Goal: Task Accomplishment & Management: Manage account settings

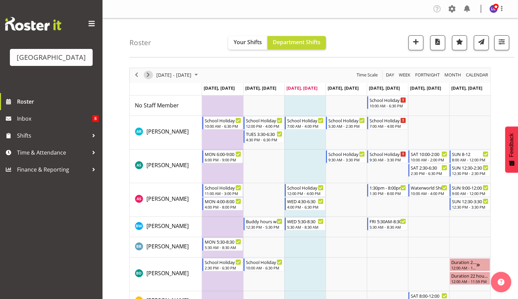
click at [148, 77] on span "Next" at bounding box center [148, 75] width 8 height 9
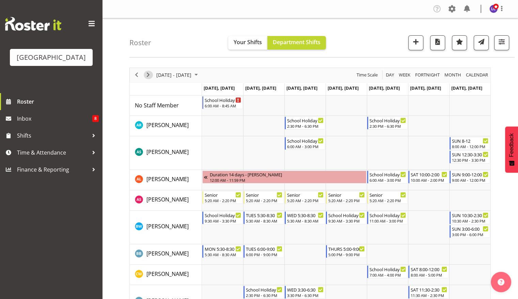
click at [148, 77] on span "Next" at bounding box center [148, 75] width 8 height 9
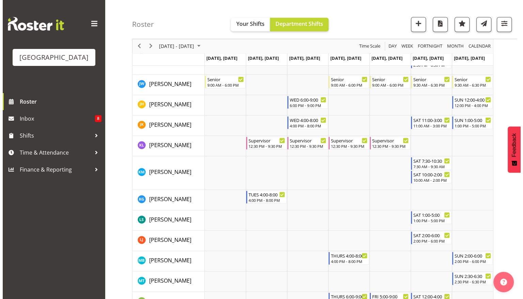
scroll to position [394, 0]
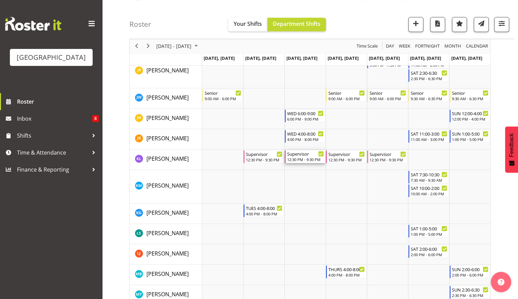
click at [307, 157] on div "Supervisor" at bounding box center [305, 153] width 37 height 7
click at [307, 157] on div at bounding box center [309, 235] width 361 height 1122
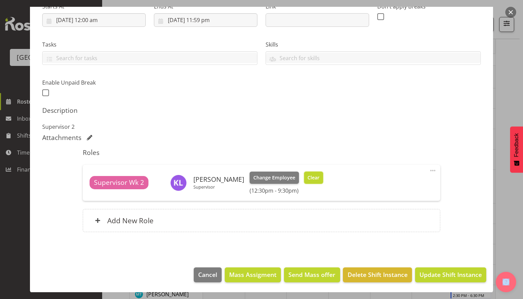
click at [307, 172] on button "Clear" at bounding box center [313, 178] width 19 height 12
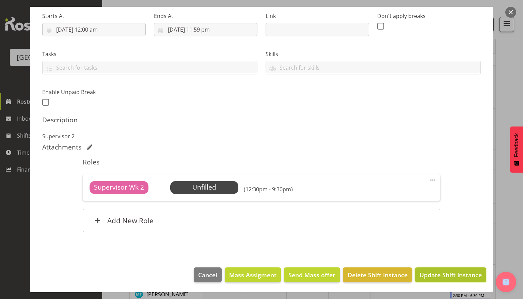
click at [436, 274] on span "Update Shift Instance" at bounding box center [450, 275] width 62 height 9
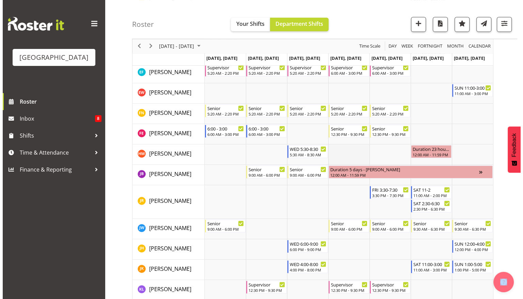
scroll to position [411, 0]
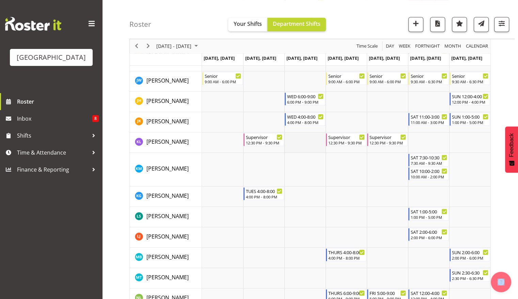
click at [299, 142] on td "Timeline Week of October 8, 2025" at bounding box center [304, 143] width 41 height 20
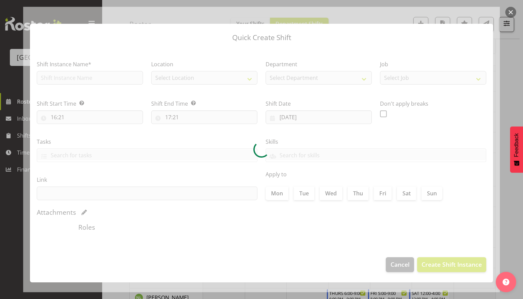
type input "08/10/2025"
checkbox input "true"
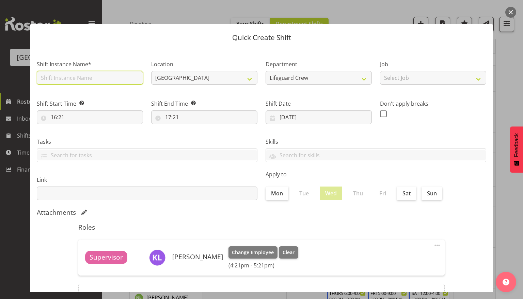
click at [94, 78] on input "text" at bounding box center [90, 78] width 106 height 14
type input "First aid course"
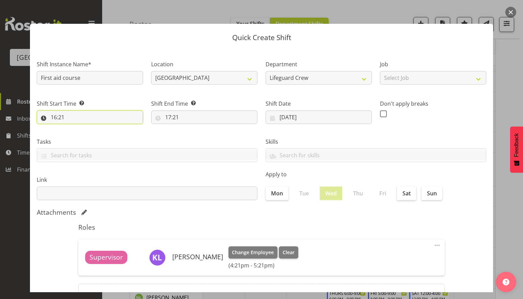
click at [88, 118] on input "16:21" at bounding box center [90, 118] width 106 height 14
click at [82, 139] on select "00 01 02 03 04 05 06 07 08 09 10 11 12 13 14 15 16 17 18 19 20 21 22 23" at bounding box center [83, 135] width 15 height 14
select select "8"
click at [76, 128] on select "00 01 02 03 04 05 06 07 08 09 10 11 12 13 14 15 16 17 18 19 20 21 22 23" at bounding box center [83, 135] width 15 height 14
type input "08:21"
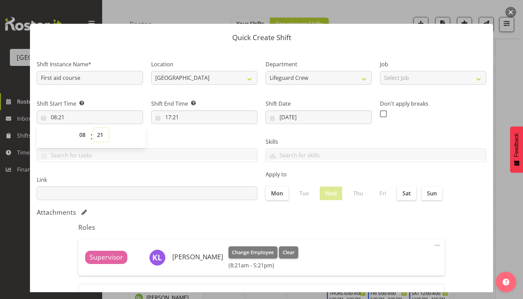
click at [102, 136] on select "00 01 02 03 04 05 06 07 08 09 10 11 12 13 14 15 16 17 18 19 20 21 22 23 24 25 2…" at bounding box center [100, 135] width 15 height 14
select select "30"
click at [93, 128] on select "00 01 02 03 04 05 06 07 08 09 10 11 12 13 14 15 16 17 18 19 20 21 22 23 24 25 2…" at bounding box center [100, 135] width 15 height 14
type input "08:30"
click at [178, 116] on input "17:21" at bounding box center [204, 118] width 106 height 14
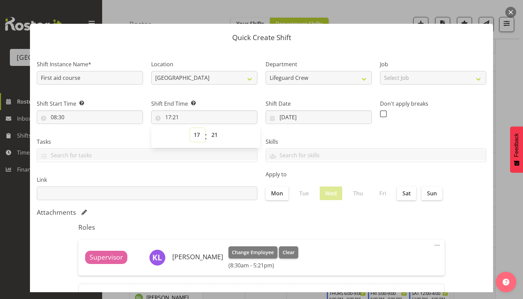
click at [196, 135] on select "00 01 02 03 04 05 06 07 08 09 10 11 12 13 14 15 16 17 18 19 20 21 22 23" at bounding box center [197, 135] width 15 height 14
select select "15"
click at [190, 128] on select "00 01 02 03 04 05 06 07 08 09 10 11 12 13 14 15 16 17 18 19 20 21 22 23" at bounding box center [197, 135] width 15 height 14
type input "15:21"
click at [213, 138] on select "00 01 02 03 04 05 06 07 08 09 10 11 12 13 14 15 16 17 18 19 20 21 22 23 24 25 2…" at bounding box center [215, 135] width 15 height 14
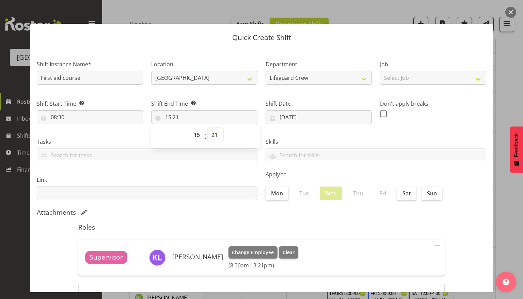
select select "0"
click at [208, 128] on select "00 01 02 03 04 05 06 07 08 09 10 11 12 13 14 15 16 17 18 19 20 21 22 23 24 25 2…" at bounding box center [215, 135] width 15 height 14
type input "15:00"
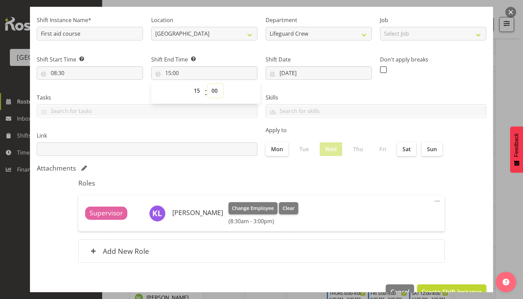
scroll to position [61, 0]
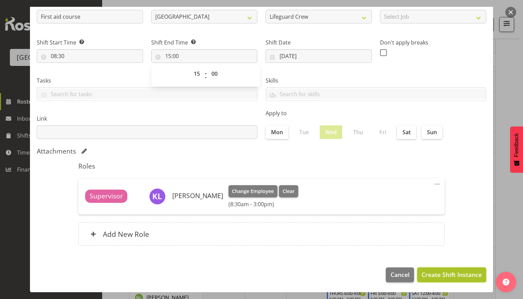
click at [449, 280] on button "Create Shift Instance" at bounding box center [451, 275] width 69 height 15
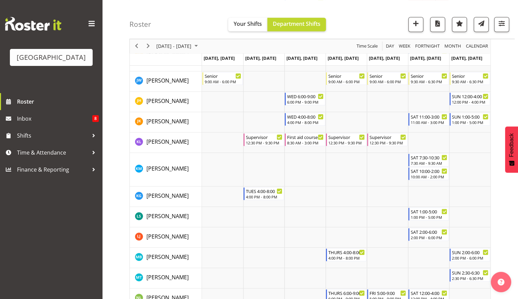
scroll to position [0, 0]
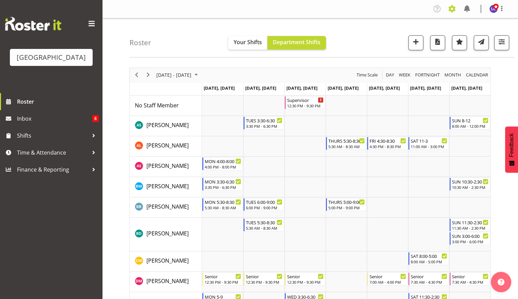
click at [446, 10] on span at bounding box center [451, 8] width 11 height 11
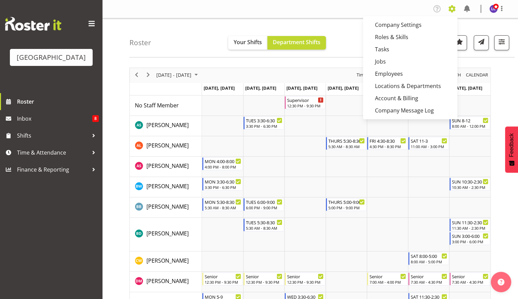
click at [449, 9] on span at bounding box center [451, 8] width 11 height 11
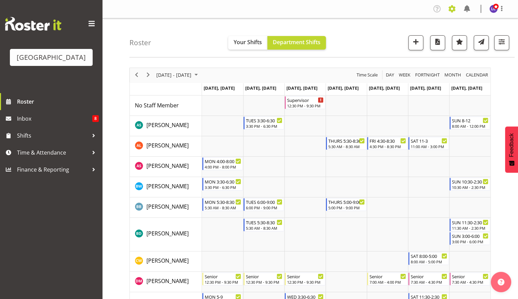
click at [449, 9] on span at bounding box center [451, 8] width 11 height 11
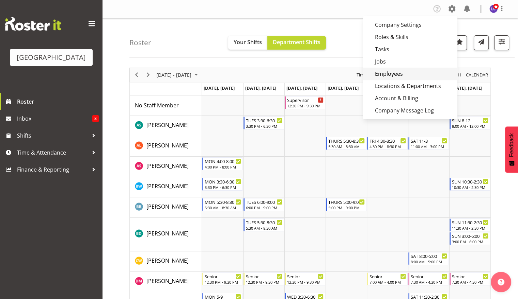
click at [398, 78] on link "Employees" at bounding box center [410, 74] width 94 height 12
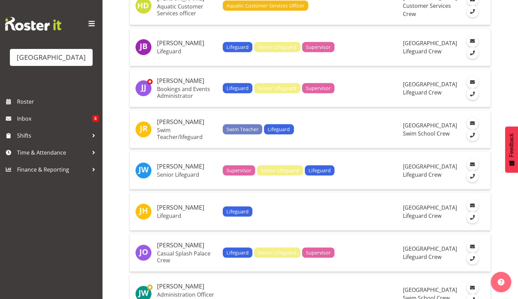
scroll to position [1474, 0]
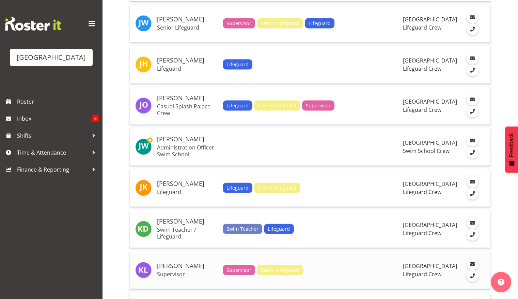
click at [168, 263] on h5 "[PERSON_NAME]" at bounding box center [187, 266] width 60 height 7
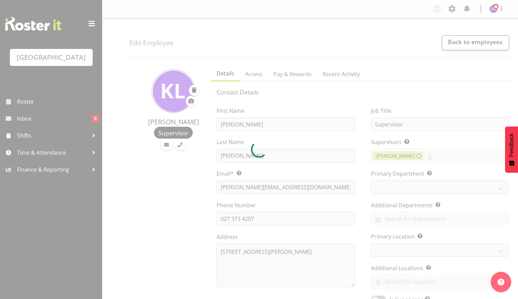
select select "TimelineWeek"
select select
select select "114"
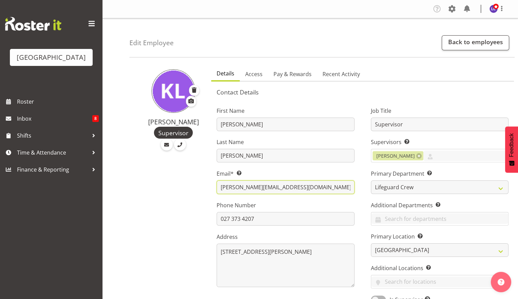
drag, startPoint x: 295, startPoint y: 189, endPoint x: 204, endPoint y: 189, distance: 91.2
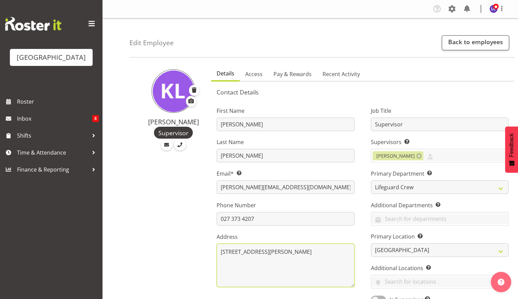
click at [271, 274] on textarea "57 Mary St Richmond Invercargill 9810" at bounding box center [284, 266] width 137 height 44
drag, startPoint x: 271, startPoint y: 274, endPoint x: 220, endPoint y: 251, distance: 55.3
click at [220, 251] on textarea "57 Mary St Richmond Invercargill 9810" at bounding box center [284, 266] width 137 height 44
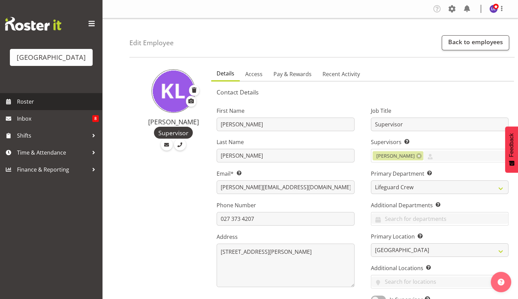
click at [45, 97] on span "Roster" at bounding box center [58, 102] width 82 height 10
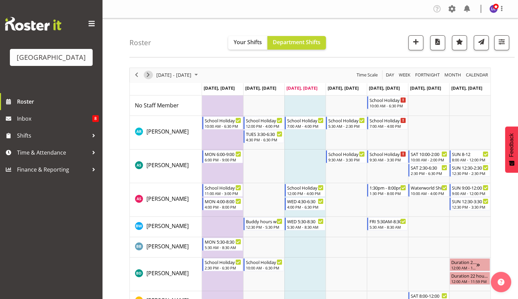
click at [148, 75] on span "Next" at bounding box center [148, 75] width 8 height 9
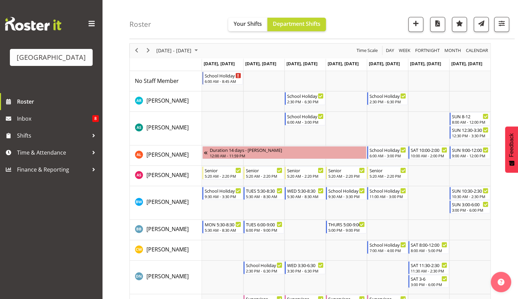
scroll to position [26, 0]
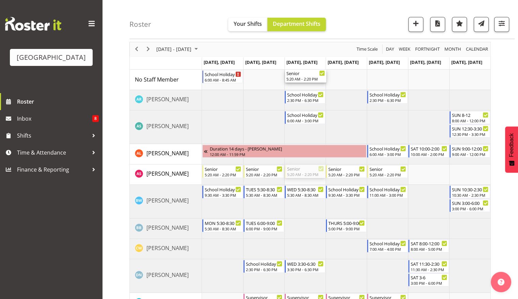
drag, startPoint x: 309, startPoint y: 169, endPoint x: 305, endPoint y: 82, distance: 87.9
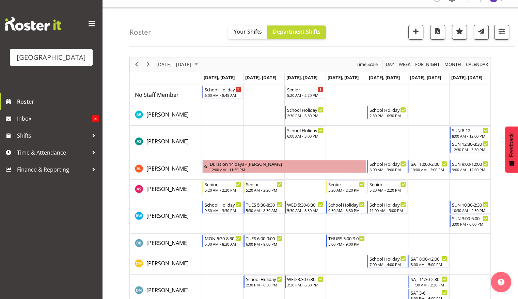
scroll to position [0, 0]
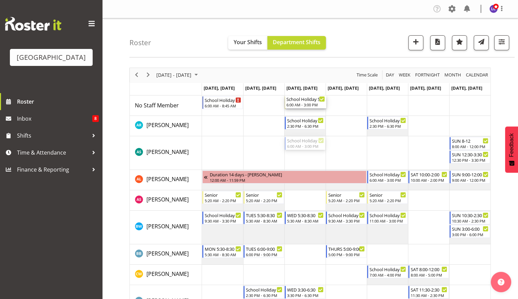
drag, startPoint x: 306, startPoint y: 144, endPoint x: 311, endPoint y: 109, distance: 35.0
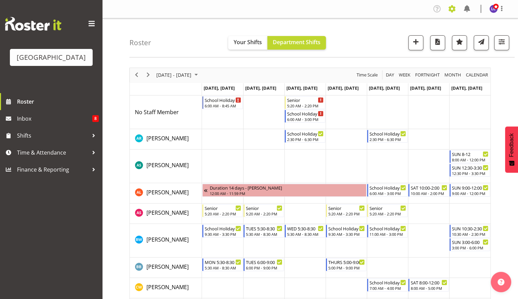
click at [452, 11] on span at bounding box center [451, 8] width 11 height 11
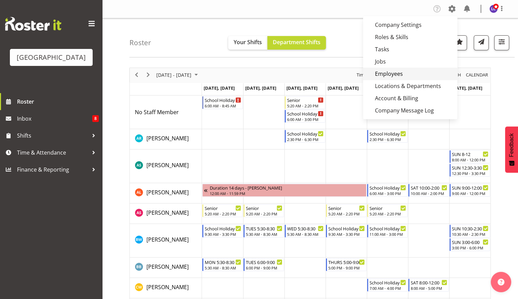
click at [396, 71] on link "Employees" at bounding box center [410, 74] width 94 height 12
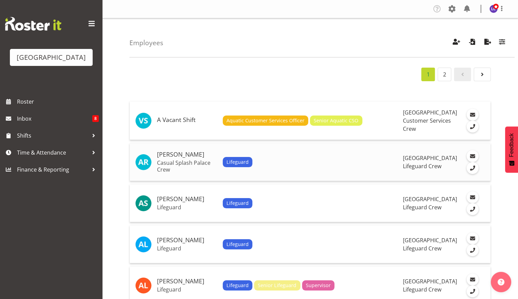
scroll to position [147, 0]
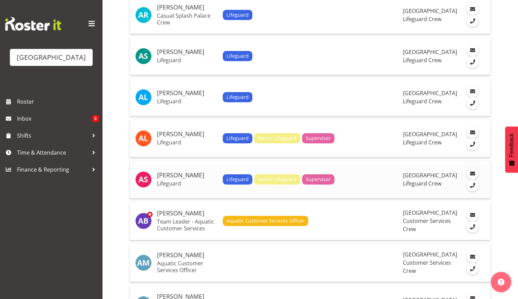
click at [378, 178] on div "Lifeguard Senior Lifeguard Supervisor" at bounding box center [310, 180] width 175 height 10
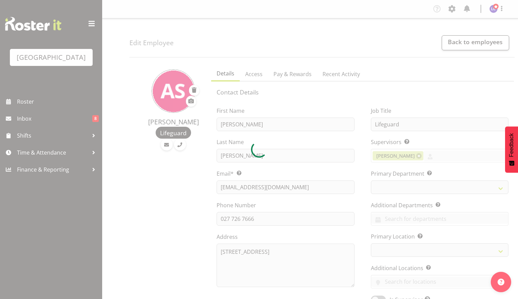
select select "TimelineWeek"
select select
select select "114"
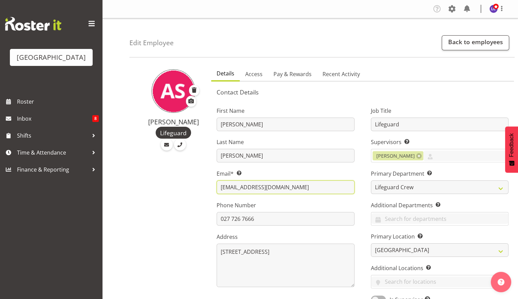
drag, startPoint x: 303, startPoint y: 186, endPoint x: 214, endPoint y: 182, distance: 89.6
click at [214, 182] on div "First Name Alex Last Name Sansom Email* This is a required field. alexsansom07@…" at bounding box center [285, 203] width 154 height 212
click at [455, 16] on div "Company Settings Roles & Skills Tasks Jobs Employees Locations & Departments Ac…" at bounding box center [309, 9] width 415 height 18
click at [451, 11] on span at bounding box center [451, 8] width 11 height 11
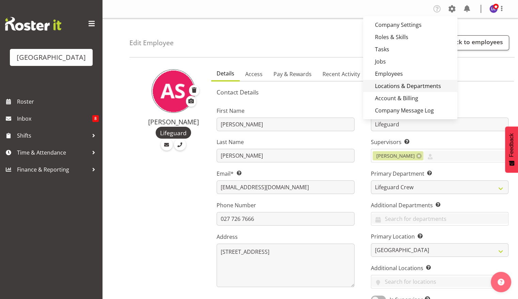
click at [407, 80] on link "Locations & Departments" at bounding box center [410, 86] width 94 height 12
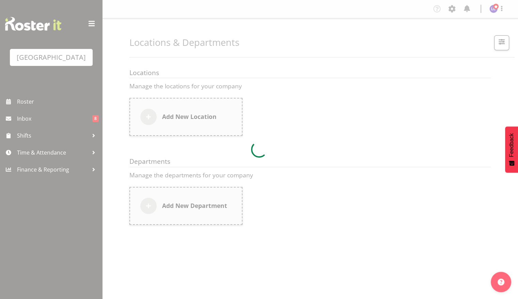
click at [452, 11] on div "Company Settings Roles & Skills Tasks Jobs Employees Locations & Departments Ac…" at bounding box center [309, 167] width 415 height 335
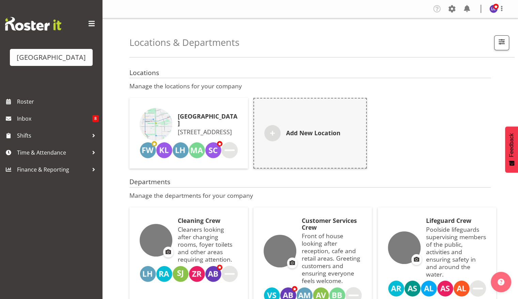
click at [452, 11] on span at bounding box center [451, 8] width 11 height 11
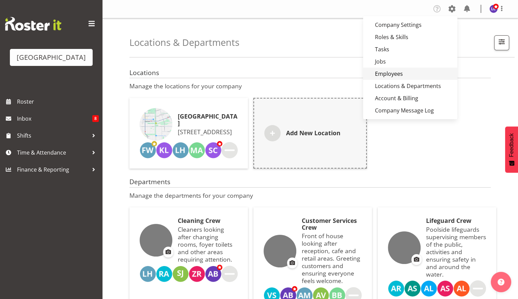
click at [402, 74] on link "Employees" at bounding box center [410, 74] width 94 height 12
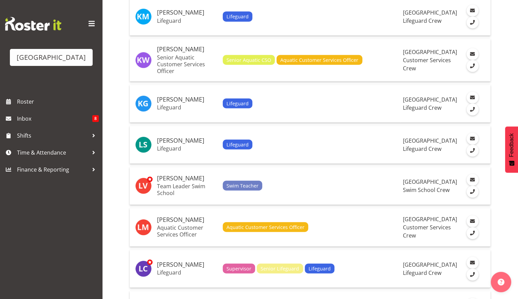
scroll to position [1898, 0]
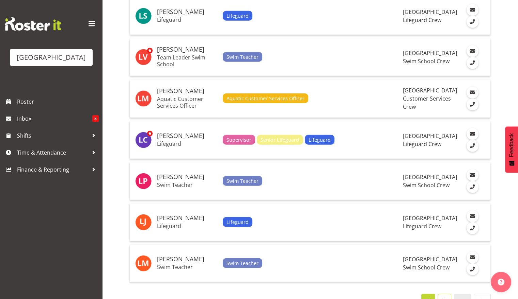
click at [447, 294] on link "2" at bounding box center [444, 301] width 14 height 14
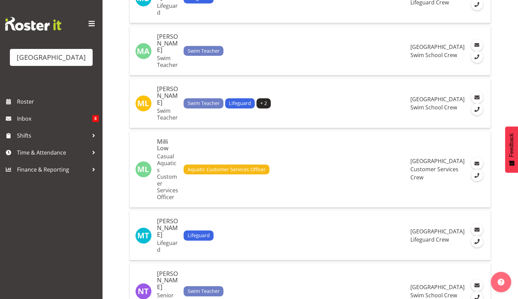
scroll to position [345, 0]
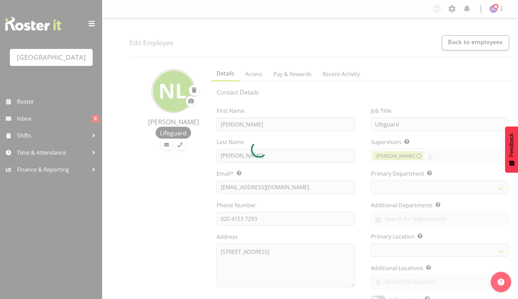
select select "TimelineWeek"
select select "114"
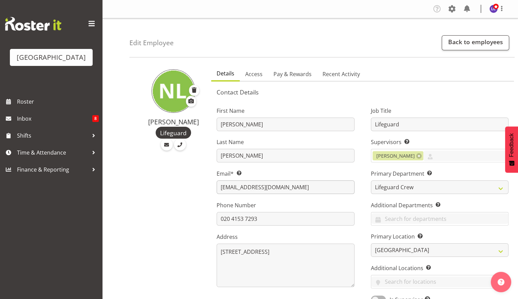
drag, startPoint x: 320, startPoint y: 195, endPoint x: 320, endPoint y: 191, distance: 3.7
click at [320, 194] on div "First Name [PERSON_NAME] Last Name [PERSON_NAME] Email* This is a required fiel…" at bounding box center [285, 203] width 154 height 212
drag, startPoint x: 320, startPoint y: 187, endPoint x: 209, endPoint y: 180, distance: 111.5
click at [209, 180] on div "First Name [PERSON_NAME] Last Name [PERSON_NAME] Email* This is a required fiel…" at bounding box center [285, 203] width 154 height 212
click at [55, 105] on span "Roster" at bounding box center [58, 102] width 82 height 10
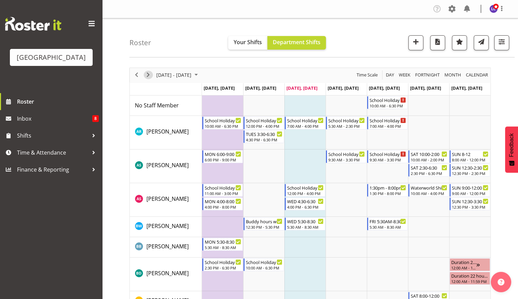
click at [148, 77] on span "Next" at bounding box center [148, 75] width 8 height 9
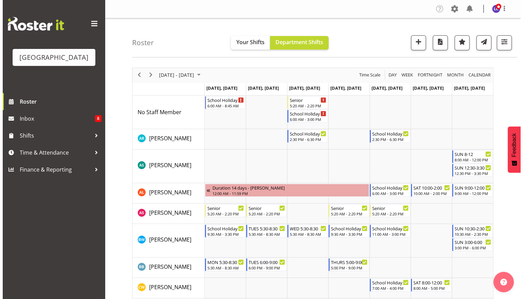
scroll to position [32, 0]
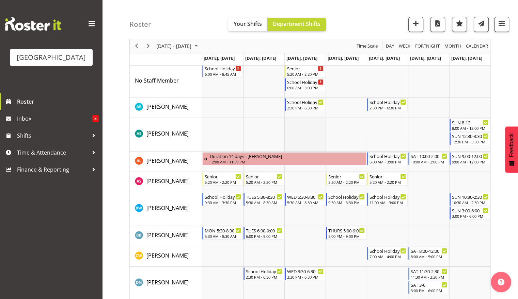
click at [298, 131] on td "Timeline Week of October 1, 2025" at bounding box center [304, 135] width 41 height 34
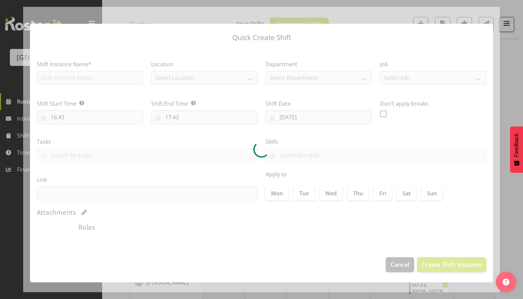
click at [298, 131] on div at bounding box center [261, 150] width 476 height 286
type input "01/10/2025"
checkbox input "true"
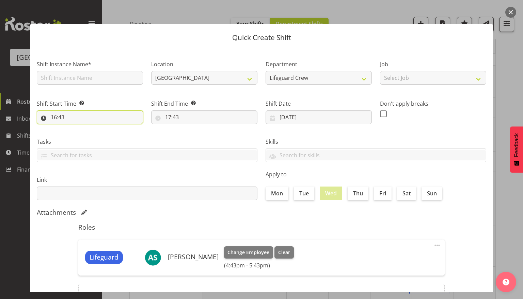
click at [87, 115] on input "16:43" at bounding box center [90, 118] width 106 height 14
click at [82, 139] on select "00 01 02 03 04 05 06 07 08 09 10 11 12 13 14 15 16 17 18 19 20 21 22 23" at bounding box center [83, 135] width 15 height 14
select select "8"
click at [76, 128] on select "00 01 02 03 04 05 06 07 08 09 10 11 12 13 14 15 16 17 18 19 20 21 22 23" at bounding box center [83, 135] width 15 height 14
type input "08:43"
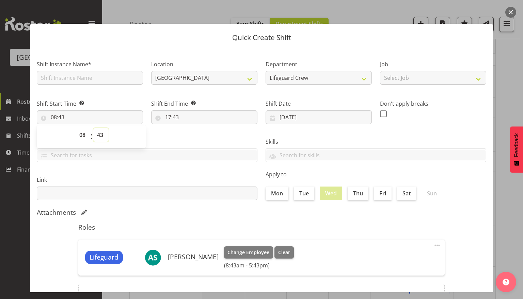
click at [100, 131] on select "00 01 02 03 04 05 06 07 08 09 10 11 12 13 14 15 16 17 18 19 20 21 22 23 24 25 2…" at bounding box center [100, 135] width 15 height 14
select select "30"
click at [93, 128] on select "00 01 02 03 04 05 06 07 08 09 10 11 12 13 14 15 16 17 18 19 20 21 22 23 24 25 2…" at bounding box center [100, 135] width 15 height 14
type input "08:30"
click at [186, 121] on input "17:43" at bounding box center [204, 118] width 106 height 14
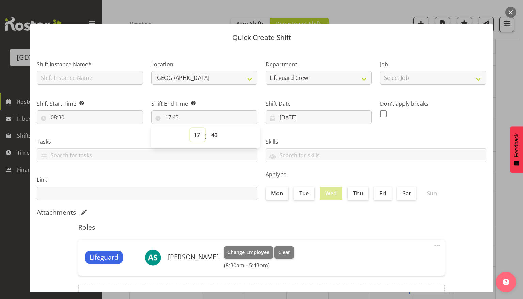
click at [198, 134] on select "00 01 02 03 04 05 06 07 08 09 10 11 12 13 14 15 16 17 18 19 20 21 22 23" at bounding box center [197, 135] width 15 height 14
select select "14"
click at [190, 128] on select "00 01 02 03 04 05 06 07 08 09 10 11 12 13 14 15 16 17 18 19 20 21 22 23" at bounding box center [197, 135] width 15 height 14
type input "14:43"
click at [199, 134] on select "00 01 02 03 04 05 06 07 08 09 10 11 12 13 14 15 16 17 18 19 20 21 22 23" at bounding box center [197, 135] width 15 height 14
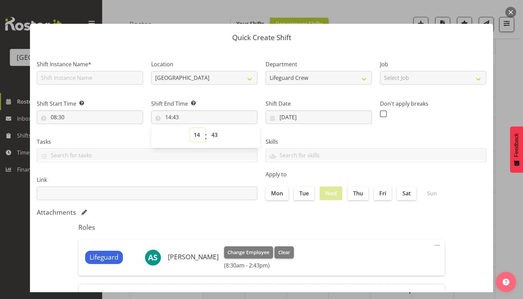
select select "15"
click at [190, 128] on select "00 01 02 03 04 05 06 07 08 09 10 11 12 13 14 15 16 17 18 19 20 21 22 23" at bounding box center [197, 135] width 15 height 14
type input "15:43"
click at [214, 131] on select "00 01 02 03 04 05 06 07 08 09 10 11 12 13 14 15 16 17 18 19 20 21 22 23 24 25 2…" at bounding box center [215, 135] width 15 height 14
select select "0"
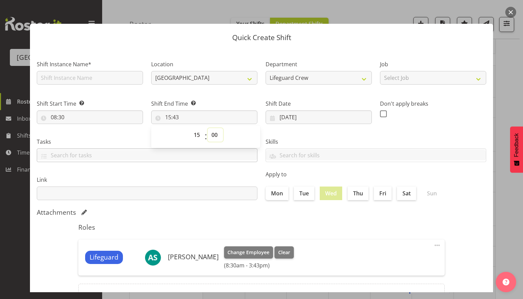
click at [208, 128] on select "00 01 02 03 04 05 06 07 08 09 10 11 12 13 14 15 16 17 18 19 20 21 22 23 24 25 2…" at bounding box center [215, 135] width 15 height 14
type input "15:00"
click at [151, 180] on label "Link" at bounding box center [147, 180] width 221 height 8
click at [97, 78] on input "text" at bounding box center [90, 78] width 106 height 14
type input "First aid course"
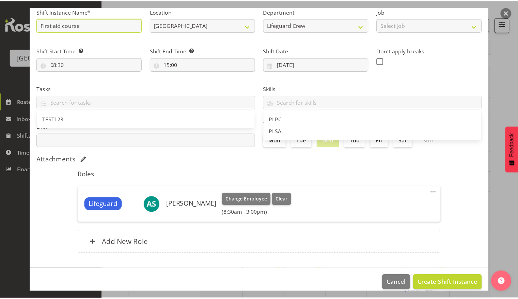
scroll to position [61, 0]
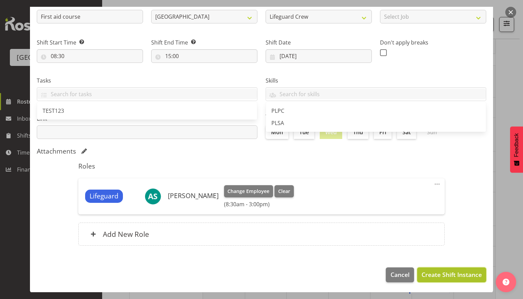
click at [450, 273] on span "Create Shift Instance" at bounding box center [451, 275] width 60 height 9
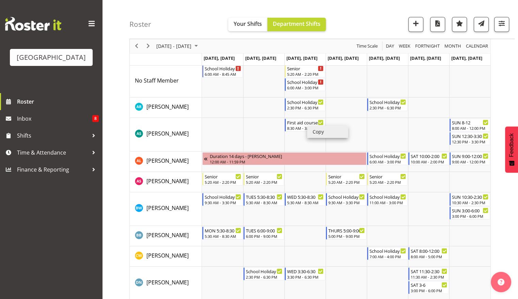
click at [321, 132] on li "Copy" at bounding box center [327, 132] width 41 height 12
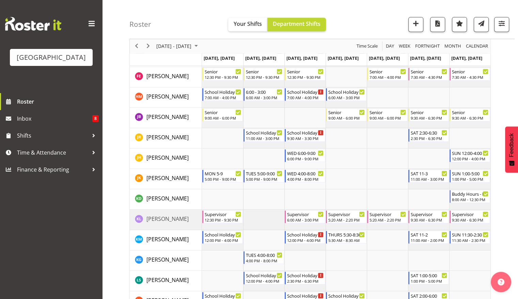
scroll to position [474, 0]
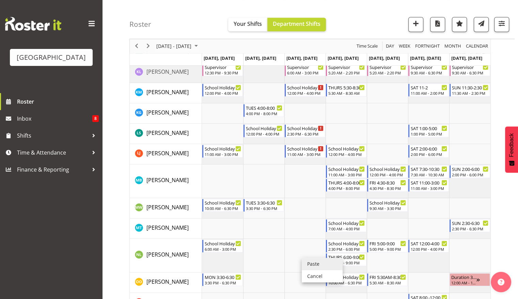
click at [314, 267] on li "Paste" at bounding box center [321, 264] width 41 height 12
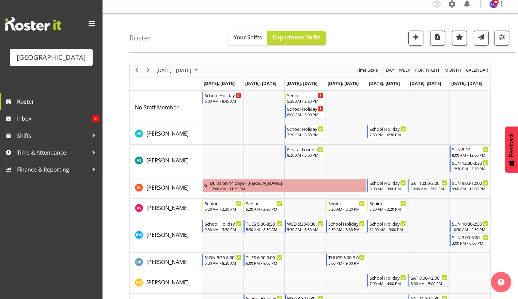
scroll to position [0, 0]
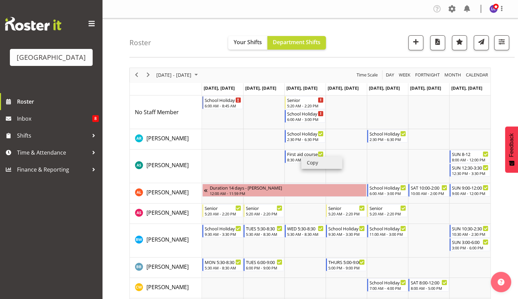
click at [312, 163] on li "Copy" at bounding box center [321, 163] width 41 height 12
click at [304, 212] on li "Paste" at bounding box center [319, 215] width 41 height 12
click at [134, 74] on span "Previous" at bounding box center [136, 75] width 8 height 9
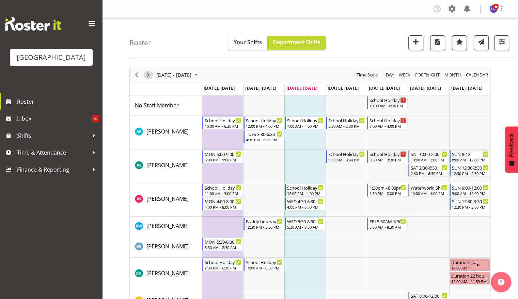
click at [147, 76] on span "Next" at bounding box center [148, 75] width 8 height 9
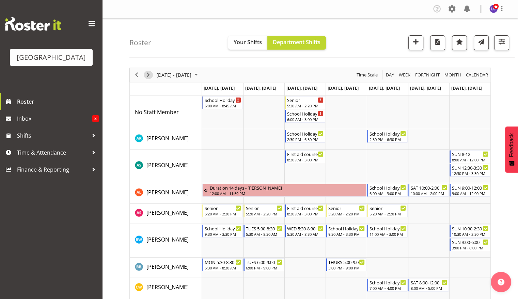
click at [150, 77] on span "Next" at bounding box center [148, 75] width 8 height 9
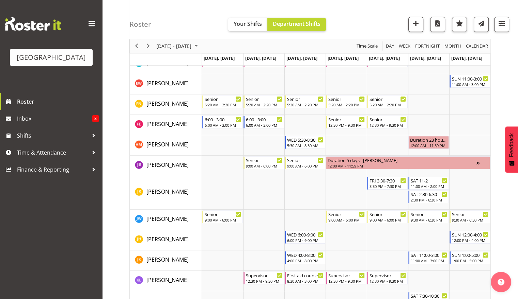
scroll to position [280, 0]
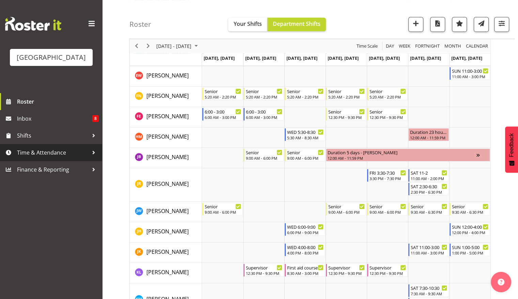
click at [58, 154] on span "Time & Attendance" at bounding box center [52, 153] width 71 height 10
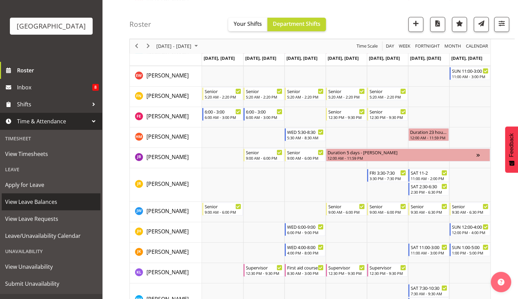
scroll to position [43, 0]
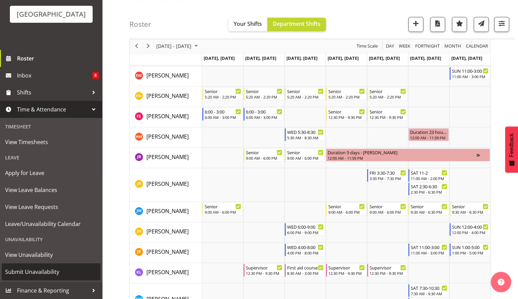
click at [53, 271] on span "Submit Unavailability" at bounding box center [51, 272] width 92 height 10
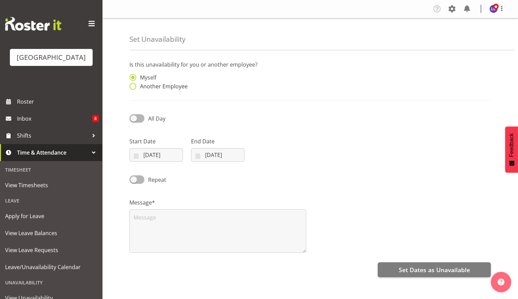
click at [179, 87] on span "Another Employee" at bounding box center [161, 86] width 51 height 7
click at [134, 87] on input "Another Employee" at bounding box center [131, 86] width 4 height 4
radio input "true"
click at [244, 75] on input "text" at bounding box center [264, 81] width 84 height 14
click at [259, 99] on link "[PERSON_NAME]" at bounding box center [264, 98] width 84 height 12
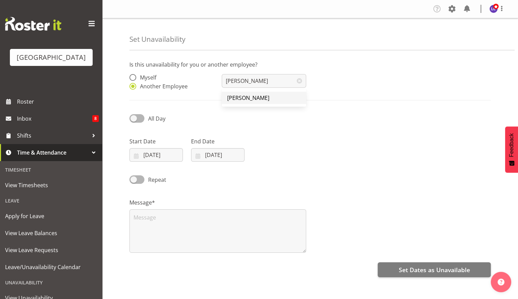
type input "[PERSON_NAME]"
click at [161, 145] on label "Start Date" at bounding box center [155, 141] width 53 height 8
click at [156, 156] on input "[DATE]" at bounding box center [155, 155] width 53 height 14
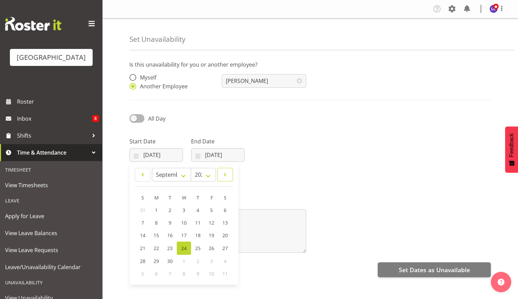
click at [221, 176] on link at bounding box center [225, 175] width 16 height 14
click at [140, 173] on span at bounding box center [142, 175] width 7 height 8
select select "9"
click at [210, 262] on span "31" at bounding box center [210, 261] width 5 height 6
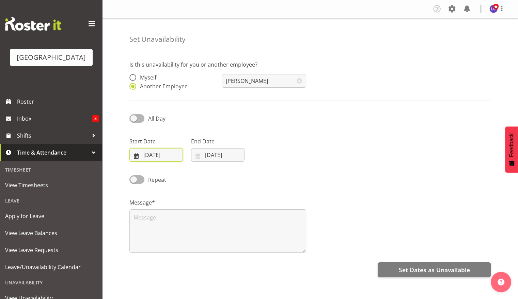
click at [164, 157] on input "[DATE]" at bounding box center [155, 155] width 53 height 14
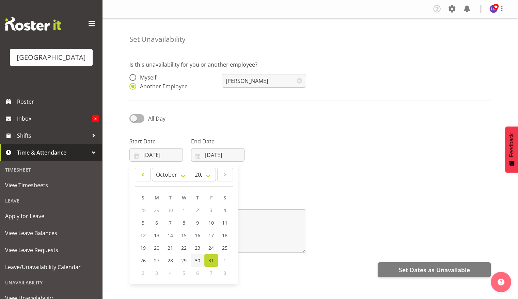
click at [198, 259] on span "30" at bounding box center [197, 261] width 5 height 6
type input "[DATE]"
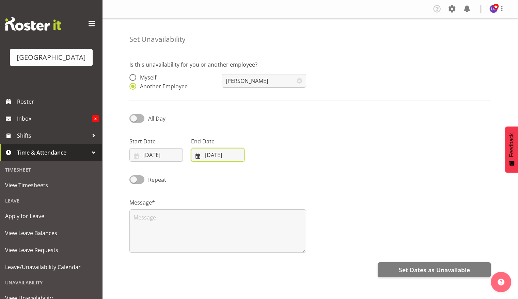
click at [216, 160] on input "[DATE]" at bounding box center [217, 155] width 53 height 14
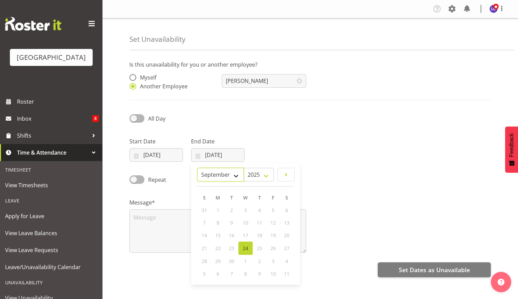
click at [238, 175] on select "January February March April May June July August September October November De…" at bounding box center [220, 175] width 47 height 14
click at [213, 168] on select "January February March April May June July August September October November De…" at bounding box center [220, 175] width 47 height 14
click at [236, 174] on select "January February March April May June July August September October November De…" at bounding box center [232, 175] width 39 height 14
click at [210, 178] on link at bounding box center [204, 175] width 16 height 14
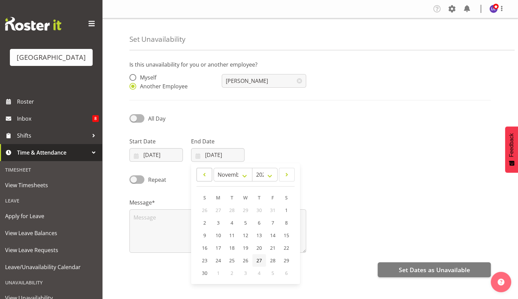
select select "9"
click at [270, 261] on span "31" at bounding box center [272, 261] width 5 height 6
type input "[DATE]"
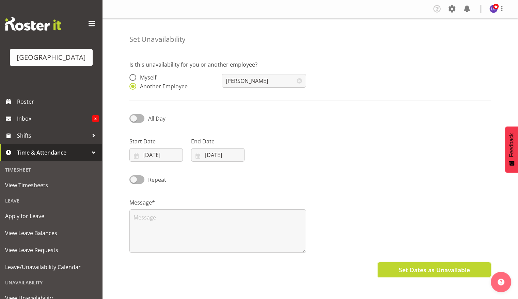
click at [439, 270] on span "Set Dates as Unavailable" at bounding box center [433, 270] width 71 height 9
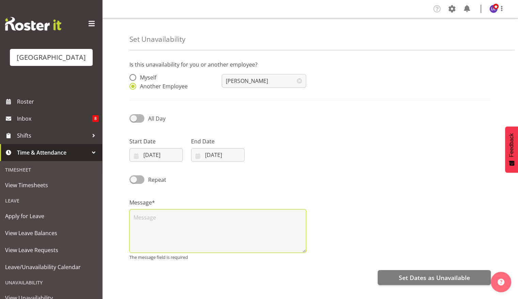
click at [271, 238] on textarea at bounding box center [217, 232] width 177 height 44
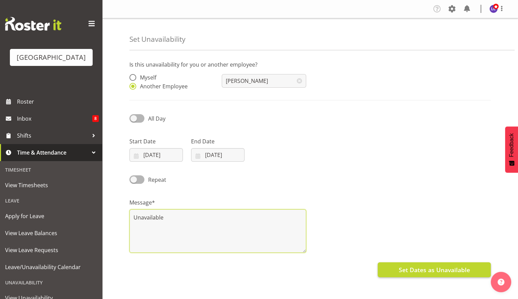
type textarea "Unavailable"
click at [426, 266] on span "Set Dates as Unavailable" at bounding box center [433, 270] width 71 height 9
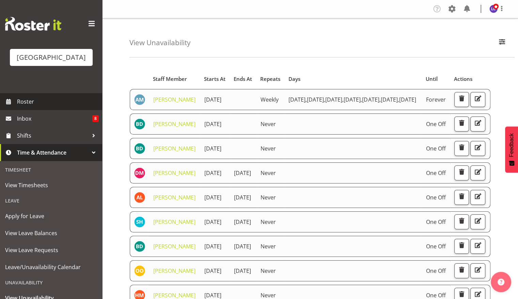
click at [40, 103] on span "Roster" at bounding box center [58, 102] width 82 height 10
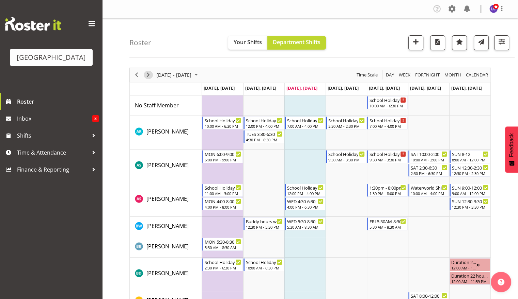
click at [148, 77] on span "Next" at bounding box center [148, 75] width 8 height 9
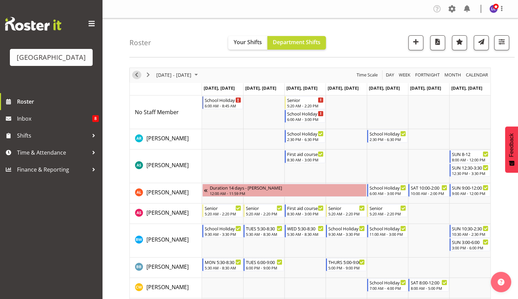
click at [136, 74] on span "Previous" at bounding box center [136, 75] width 8 height 9
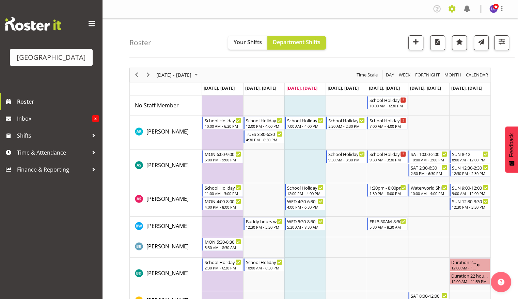
click at [457, 10] on span at bounding box center [451, 8] width 11 height 11
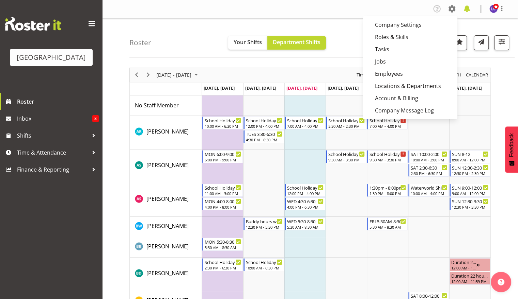
click at [467, 12] on span at bounding box center [466, 8] width 11 height 11
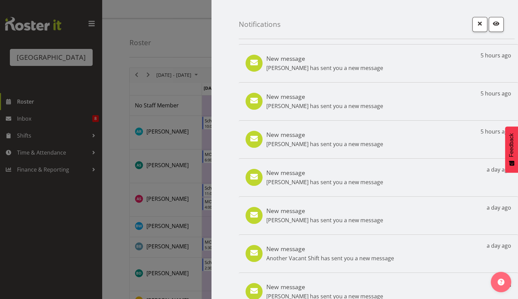
click at [338, 108] on p "Theo Johnson has sent you a new message" at bounding box center [324, 106] width 117 height 8
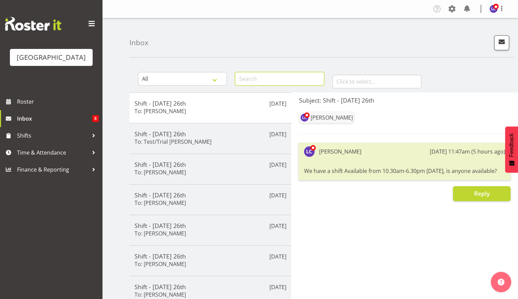
click at [283, 83] on input "text" at bounding box center [279, 79] width 89 height 14
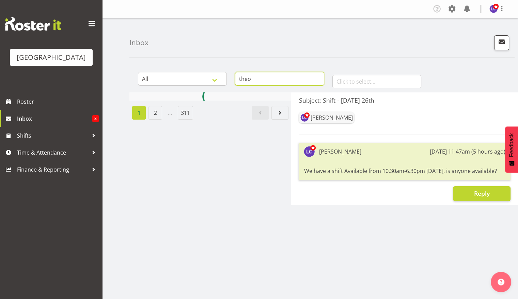
type input "theo"
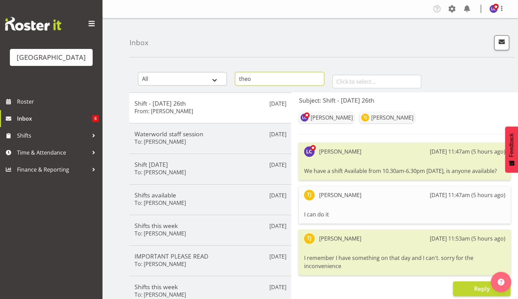
drag, startPoint x: 283, startPoint y: 82, endPoint x: 197, endPoint y: 78, distance: 85.9
click at [197, 78] on div "All General Shift Offers Shift Swap Offers Leave Requests theo January February…" at bounding box center [323, 78] width 388 height 30
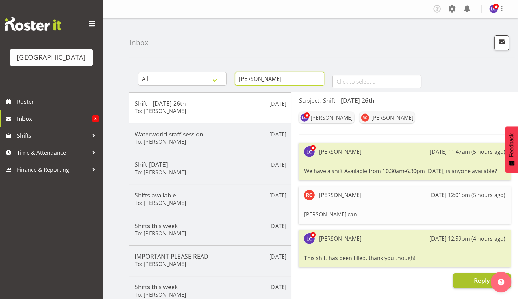
type input "[PERSON_NAME]"
click at [469, 276] on button "Reply" at bounding box center [482, 281] width 58 height 15
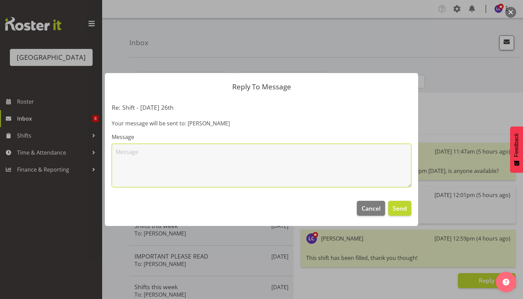
click at [323, 180] on textarea at bounding box center [261, 166] width 299 height 44
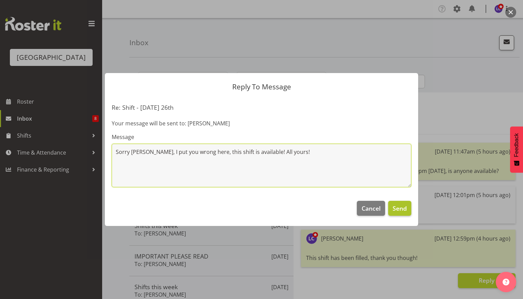
type textarea "Sorry [PERSON_NAME], I put you wrong here, this shift is available! All yours!"
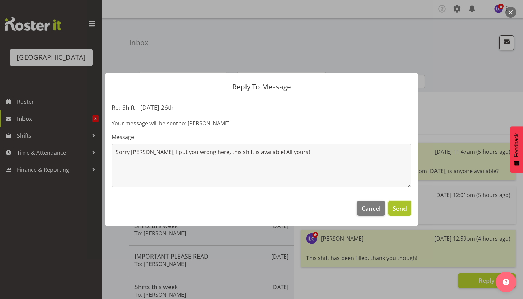
click at [408, 209] on button "Send" at bounding box center [399, 208] width 23 height 15
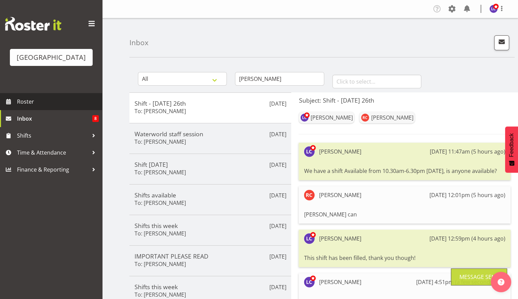
click at [76, 102] on span "Roster" at bounding box center [58, 102] width 82 height 10
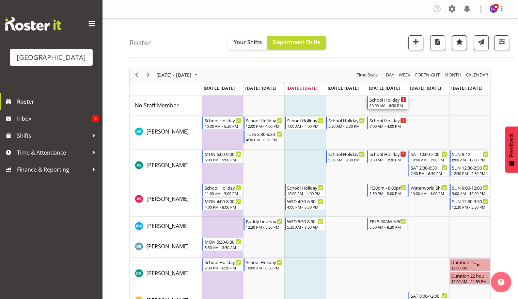
click at [390, 106] on div "10:00 AM - 6:30 PM" at bounding box center [387, 105] width 37 height 5
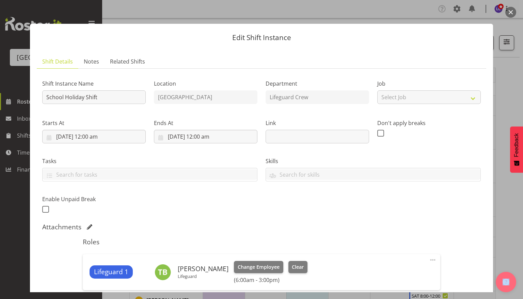
scroll to position [147, 0]
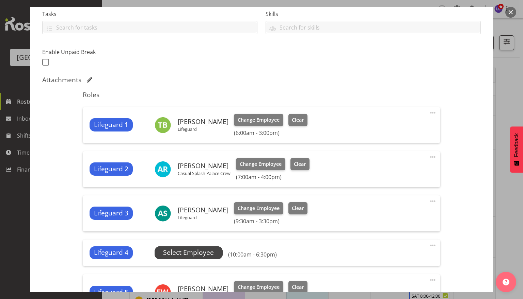
click at [197, 254] on span "Select Employee" at bounding box center [188, 253] width 51 height 10
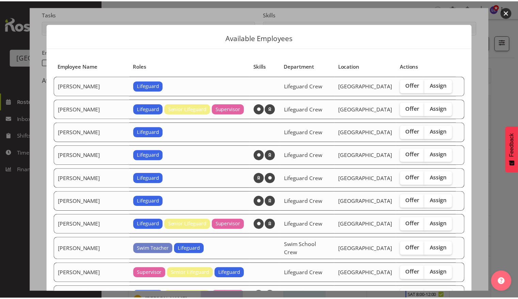
scroll to position [394, 0]
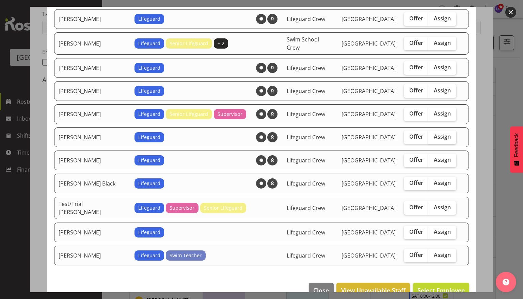
click at [428, 131] on label "Assign" at bounding box center [442, 138] width 28 height 14
click at [428, 135] on input "Assign" at bounding box center [430, 137] width 4 height 4
checkbox input "true"
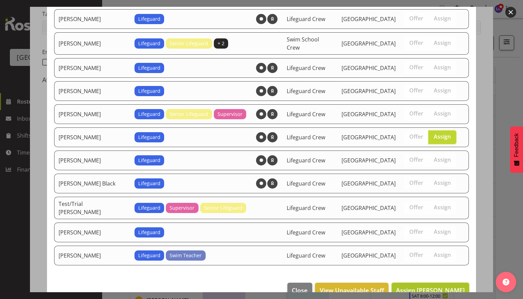
click at [437, 283] on button "Assign Riley Crosbie" at bounding box center [430, 290] width 78 height 15
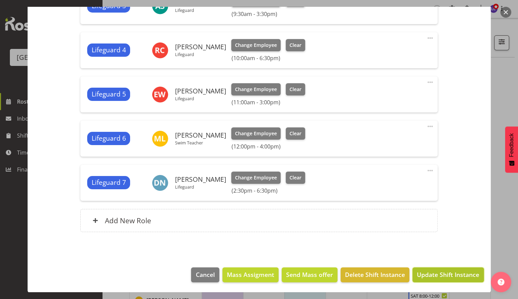
click at [438, 274] on span "Update Shift Instance" at bounding box center [448, 275] width 62 height 9
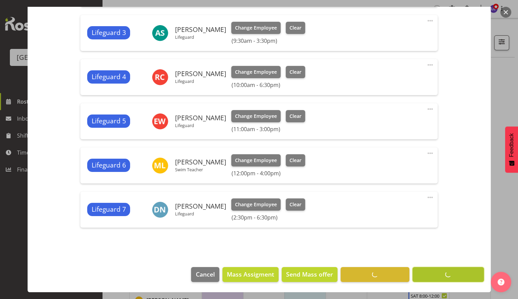
scroll to position [328, 0]
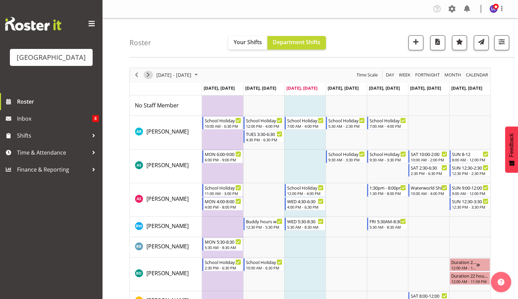
click at [147, 78] on span "Next" at bounding box center [148, 75] width 8 height 9
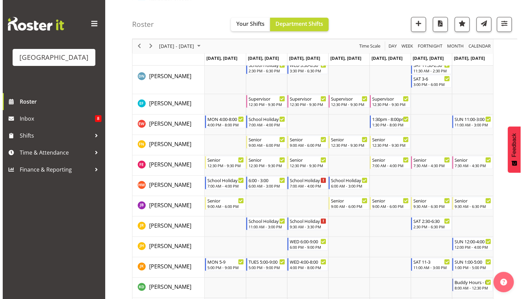
scroll to position [242, 0]
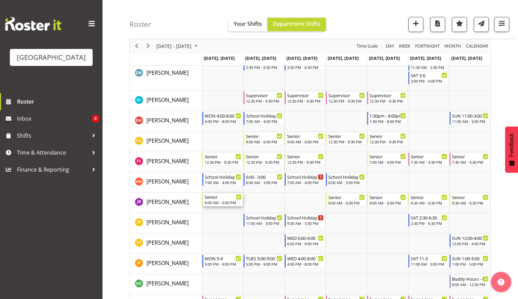
click at [224, 203] on div "9:00 AM - 6:00 PM" at bounding box center [223, 202] width 37 height 5
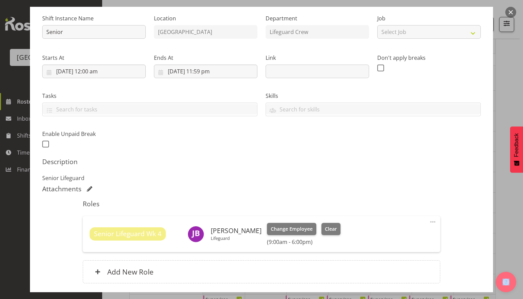
scroll to position [65, 0]
click at [117, 70] on input "29/09/2025, 12:00 am" at bounding box center [93, 72] width 103 height 14
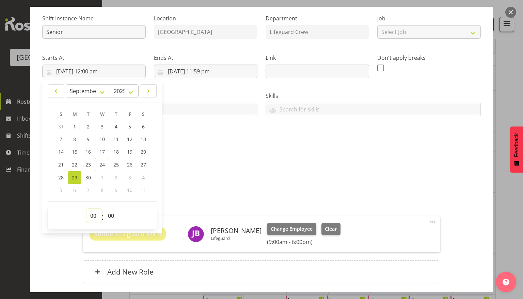
click at [88, 218] on select "00 01 02 03 04 05 06 07 08 09 10 11 12 13 14 15 16 17 18 19 20 21 22 23" at bounding box center [93, 216] width 15 height 14
select select "13"
click at [86, 209] on select "00 01 02 03 04 05 06 07 08 09 10 11 12 13 14 15 16 17 18 19 20 21 22 23" at bounding box center [93, 216] width 15 height 14
type input "29/09/2025, 1:00 pm"
click at [183, 174] on p "Senior Lifeguard" at bounding box center [261, 178] width 438 height 8
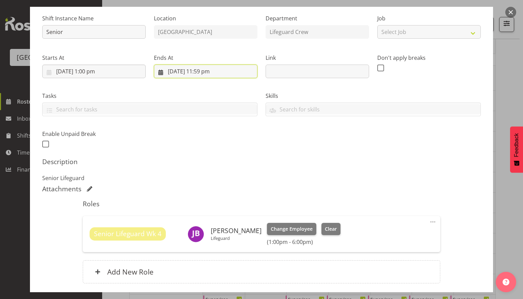
click at [202, 68] on input "29/09/2025, 11:59 pm" at bounding box center [205, 72] width 103 height 14
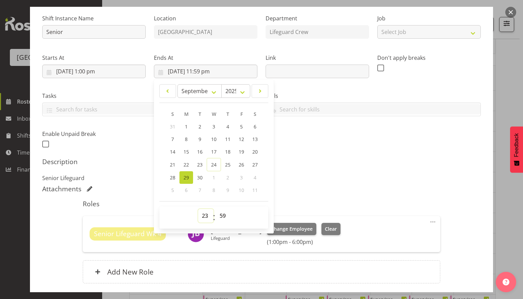
click at [204, 213] on select "00 01 02 03 04 05 06 07 08 09 10 11 12 13 14 15 16 17 18 19 20 21 22 23" at bounding box center [205, 216] width 15 height 14
select select "18"
click at [198, 209] on select "00 01 02 03 04 05 06 07 08 09 10 11 12 13 14 15 16 17 18 19 20 21 22 23" at bounding box center [205, 216] width 15 height 14
type input "29/09/2025, 6:59 pm"
click at [218, 213] on select "00 01 02 03 04 05 06 07 08 09 10 11 12 13 14 15 16 17 18 19 20 21 22 23 24 25 2…" at bounding box center [223, 216] width 15 height 14
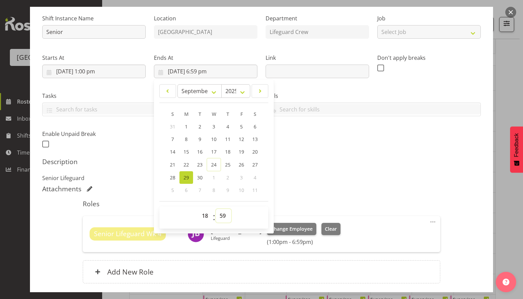
select select "0"
click at [216, 209] on select "00 01 02 03 04 05 06 07 08 09 10 11 12 13 14 15 16 17 18 19 20 21 22 23 24 25 2…" at bounding box center [223, 216] width 15 height 14
type input "29/09/2025, 6:00 pm"
click at [400, 178] on p "Senior Lifeguard" at bounding box center [261, 178] width 438 height 8
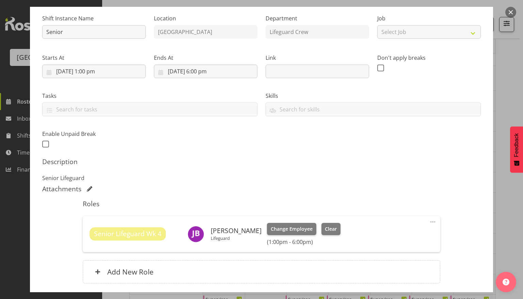
scroll to position [117, 0]
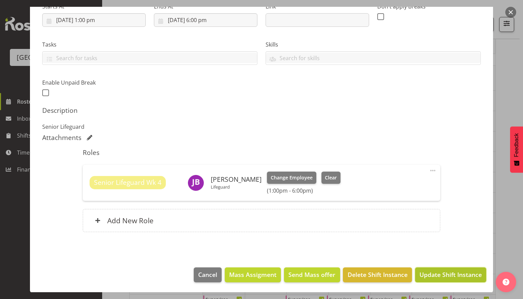
click at [419, 273] on span "Update Shift Instance" at bounding box center [450, 275] width 62 height 9
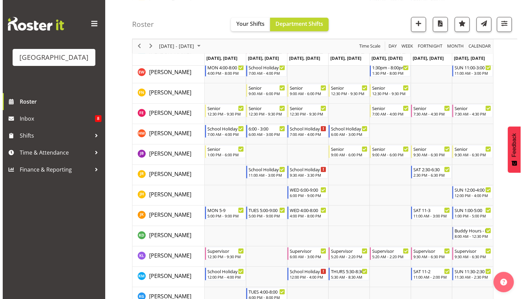
scroll to position [289, 0]
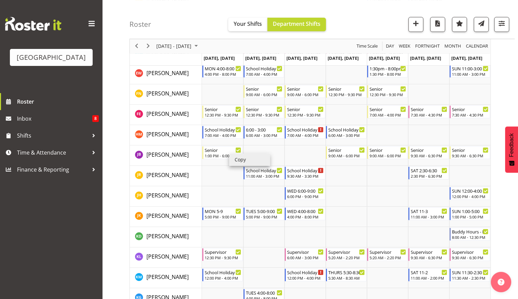
click at [245, 162] on li "Copy" at bounding box center [249, 160] width 41 height 12
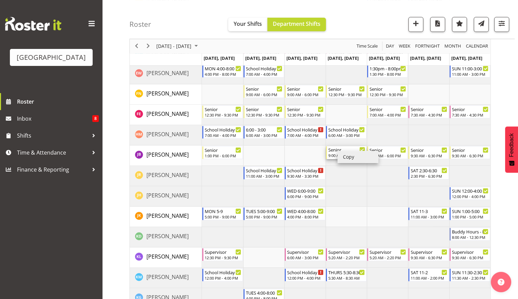
click at [335, 149] on div "Senior" at bounding box center [346, 149] width 37 height 7
click at [0, 0] on div at bounding box center [0, 0] width 0 height 0
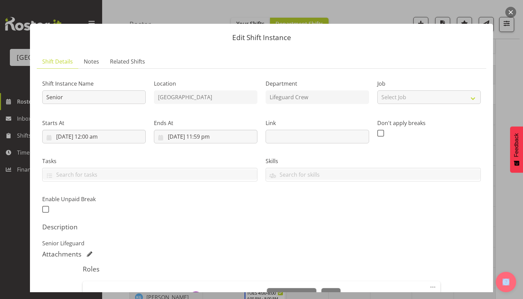
scroll to position [117, 0]
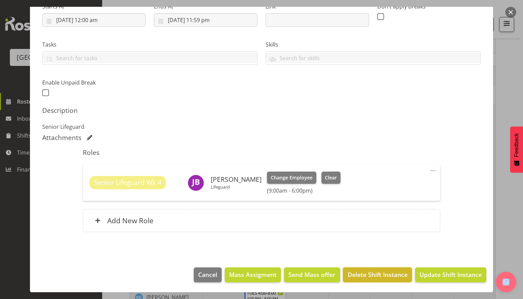
click at [361, 276] on span "Delete Shift Instance" at bounding box center [377, 275] width 60 height 9
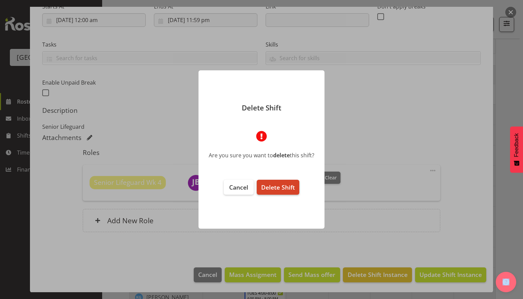
click at [264, 183] on button "Delete Shift" at bounding box center [278, 187] width 43 height 15
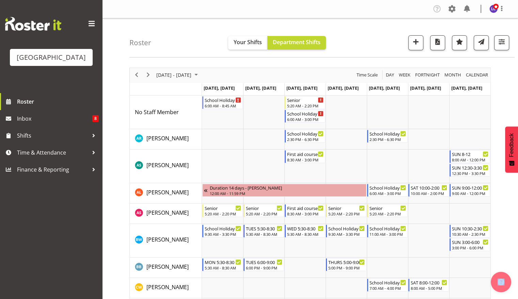
scroll to position [295, 0]
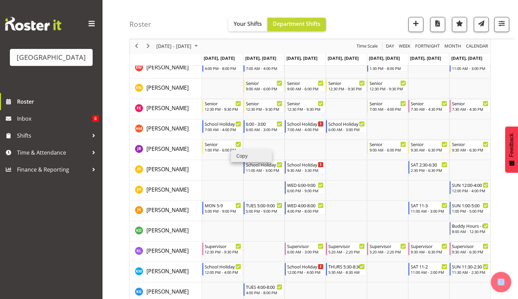
click at [243, 155] on li "Copy" at bounding box center [251, 156] width 41 height 12
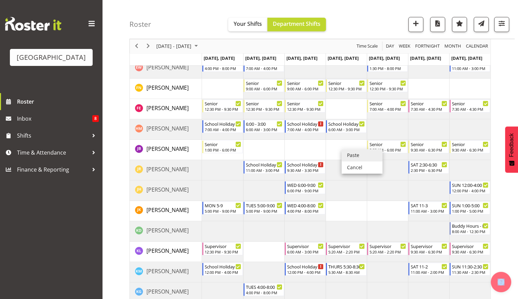
click at [355, 158] on li "Paste" at bounding box center [361, 155] width 41 height 12
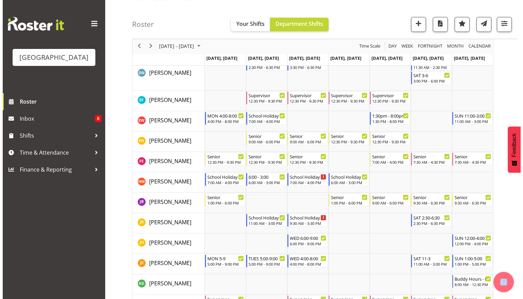
scroll to position [243, 0]
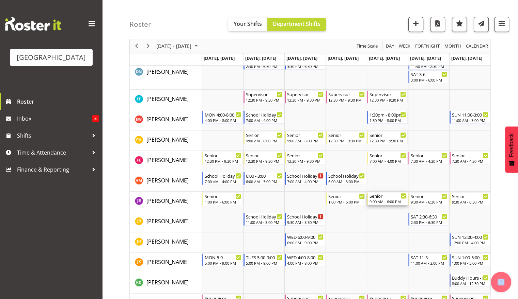
click at [385, 198] on div "Senior" at bounding box center [387, 196] width 37 height 7
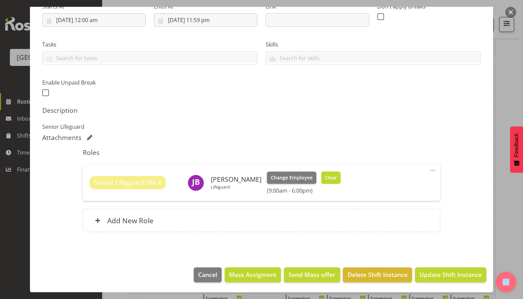
click at [325, 178] on span "Clear" at bounding box center [331, 177] width 12 height 7
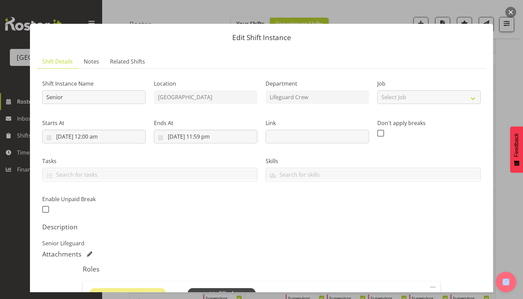
scroll to position [107, 0]
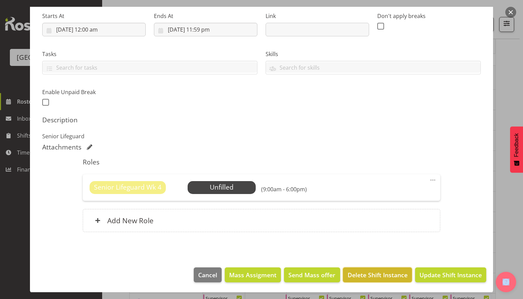
click at [366, 270] on button "Delete Shift Instance" at bounding box center [377, 275] width 69 height 15
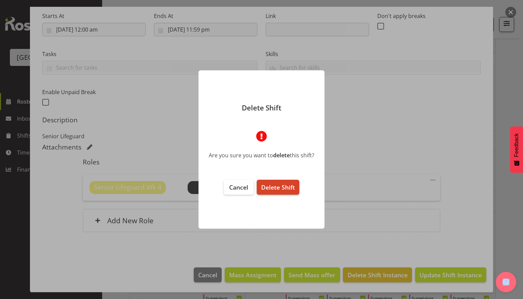
click at [281, 188] on span "Delete Shift" at bounding box center [278, 187] width 34 height 8
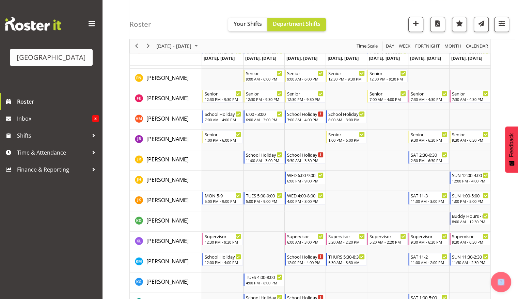
scroll to position [307, 0]
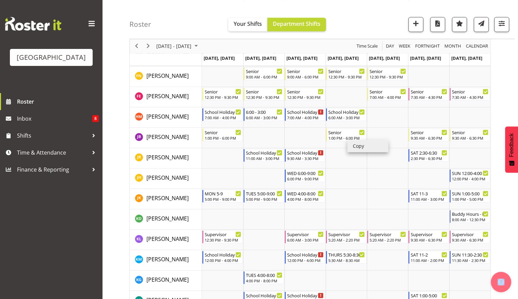
click at [352, 144] on li "Copy" at bounding box center [367, 146] width 41 height 12
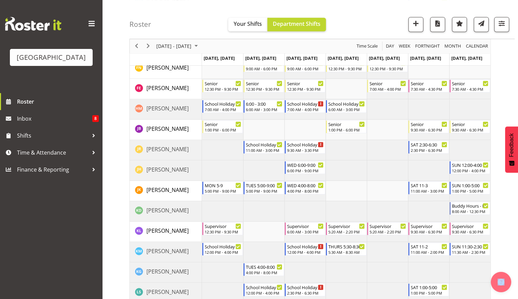
scroll to position [310, 0]
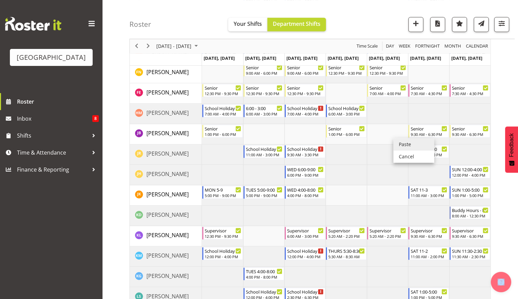
click at [398, 144] on li "Paste" at bounding box center [413, 144] width 41 height 12
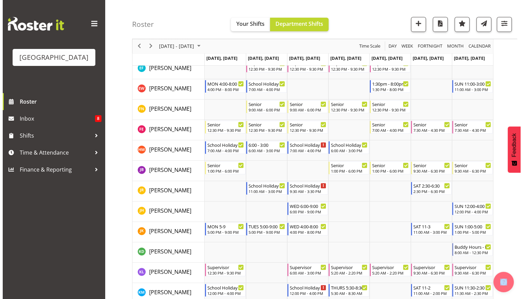
scroll to position [283, 0]
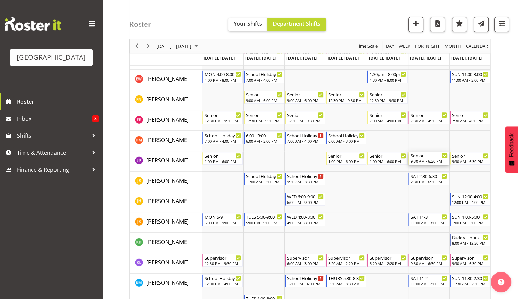
click at [420, 158] on div "Senior" at bounding box center [428, 155] width 37 height 7
click at [0, 0] on div at bounding box center [0, 0] width 0 height 0
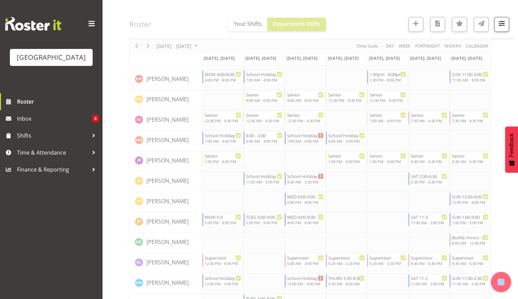
select select "9"
select select "2025"
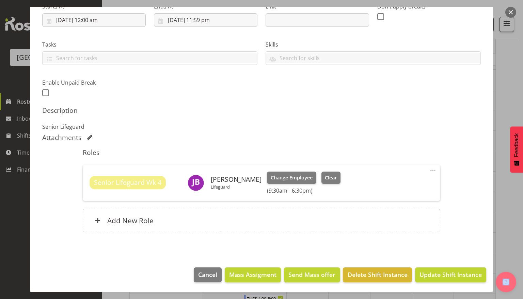
scroll to position [0, 0]
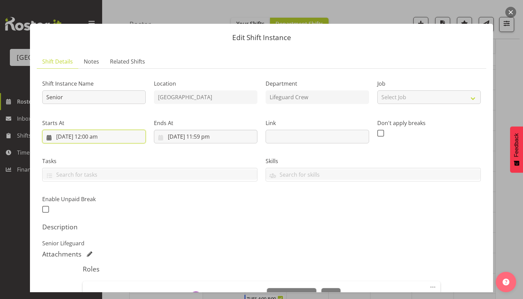
click at [110, 136] on input "4/10/2025, 12:00 am" at bounding box center [93, 137] width 103 height 14
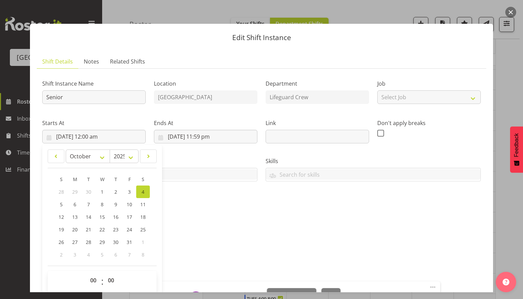
click at [260, 203] on div "Shift Instance Name Senior Location Splash Palace Department Lifeguard Crew Job…" at bounding box center [261, 144] width 446 height 149
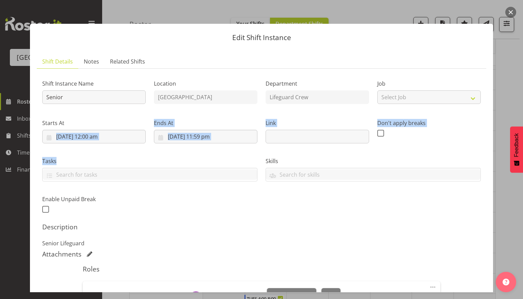
click at [126, 147] on div "Shift Instance Name Senior Location Splash Palace Department Lifeguard Crew Job…" at bounding box center [261, 144] width 446 height 149
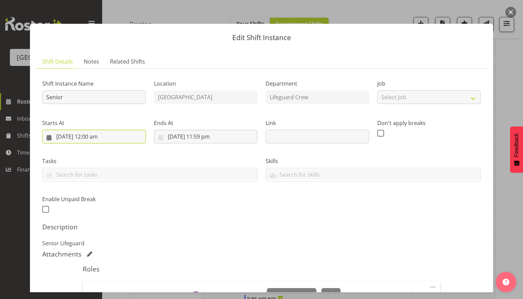
drag, startPoint x: 126, startPoint y: 147, endPoint x: 123, endPoint y: 143, distance: 5.5
click at [123, 143] on input "4/10/2025, 12:00 am" at bounding box center [93, 137] width 103 height 14
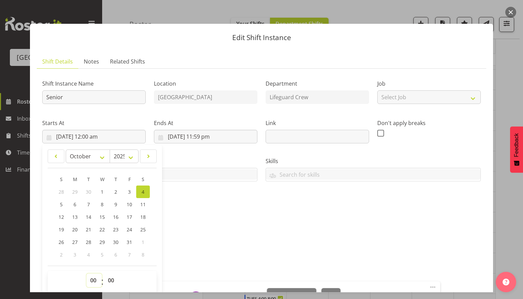
click at [95, 280] on select "00 01 02 03 04 05 06 07 08 09 10 11 12 13 14 15 16 17 18 19 20 21 22 23" at bounding box center [93, 281] width 15 height 14
select select "13"
click at [86, 274] on select "00 01 02 03 04 05 06 07 08 09 10 11 12 13 14 15 16 17 18 19 20 21 22 23" at bounding box center [93, 281] width 15 height 14
type input "4/10/2025, 1:00 pm"
click at [114, 283] on select "00 01 02 03 04 05 06 07 08 09 10 11 12 13 14 15 16 17 18 19 20 21 22 23 24 25 2…" at bounding box center [111, 281] width 15 height 14
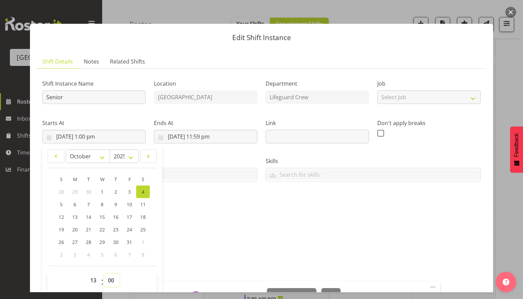
select select "30"
click at [104, 274] on select "00 01 02 03 04 05 06 07 08 09 10 11 12 13 14 15 16 17 18 19 20 21 22 23 24 25 2…" at bounding box center [111, 281] width 15 height 14
type input "4/10/2025, 1:30 pm"
click at [219, 234] on div "Description Senior Lifeguard" at bounding box center [261, 235] width 438 height 25
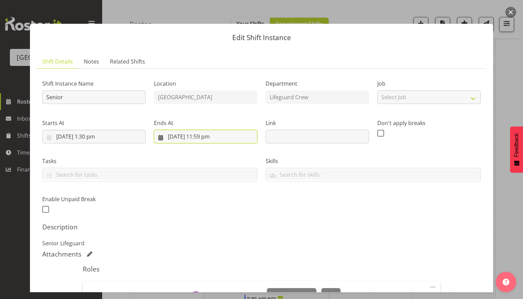
click at [206, 141] on input "4/10/2025, 11:59 pm" at bounding box center [205, 137] width 103 height 14
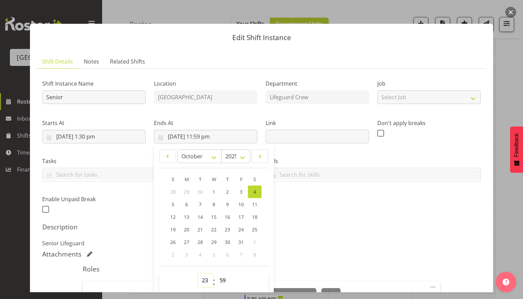
click at [207, 282] on select "00 01 02 03 04 05 06 07 08 09 10 11 12 13 14 15 16 17 18 19 20 21 22 23" at bounding box center [205, 281] width 15 height 14
select select "20"
click at [198, 274] on select "00 01 02 03 04 05 06 07 08 09 10 11 12 13 14 15 16 17 18 19 20 21 22 23" at bounding box center [205, 281] width 15 height 14
type input "4/10/2025, 8:59 pm"
click at [204, 278] on select "00 01 02 03 04 05 06 07 08 09 10 11 12 13 14 15 16 17 18 19 20 21 22 23" at bounding box center [205, 281] width 15 height 14
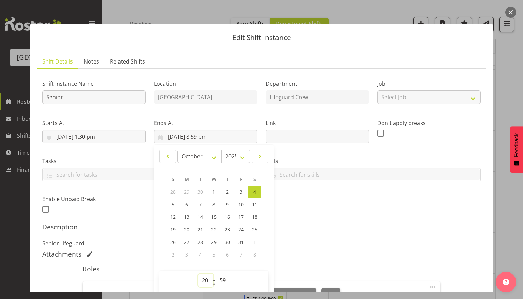
select select "18"
click at [198, 274] on select "00 01 02 03 04 05 06 07 08 09 10 11 12 13 14 15 16 17 18 19 20 21 22 23" at bounding box center [205, 281] width 15 height 14
type input "4/10/2025, 6:59 pm"
click at [220, 280] on select "00 01 02 03 04 05 06 07 08 09 10 11 12 13 14 15 16 17 18 19 20 21 22 23 24 25 2…" at bounding box center [223, 281] width 15 height 14
select select "30"
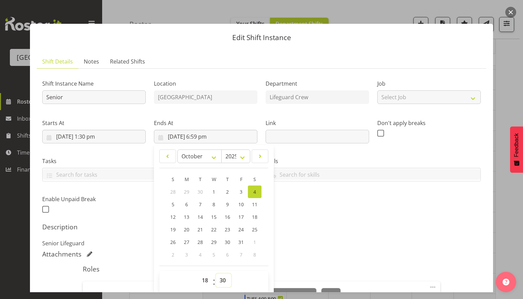
click at [216, 274] on select "00 01 02 03 04 05 06 07 08 09 10 11 12 13 14 15 16 17 18 19 20 21 22 23 24 25 2…" at bounding box center [223, 281] width 15 height 14
type input "4/10/2025, 6:30 pm"
click at [366, 217] on div "Shift Instance Name Senior Location Splash Palace Department Lifeguard Crew Job…" at bounding box center [261, 144] width 446 height 149
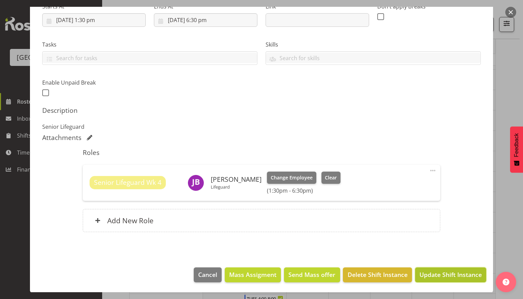
click at [440, 275] on span "Update Shift Instance" at bounding box center [450, 275] width 62 height 9
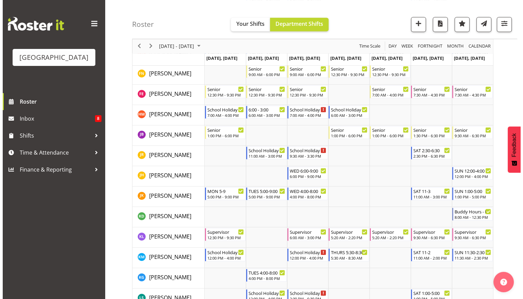
scroll to position [303, 0]
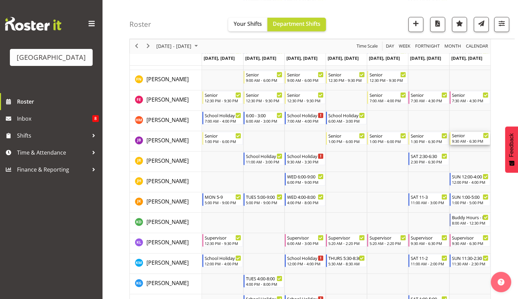
click at [468, 141] on div "9:30 AM - 6:30 PM" at bounding box center [470, 140] width 37 height 5
click at [0, 0] on div at bounding box center [0, 0] width 0 height 0
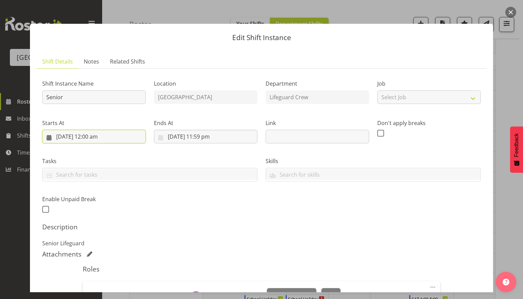
click at [113, 135] on input "5/10/2025, 12:00 am" at bounding box center [93, 137] width 103 height 14
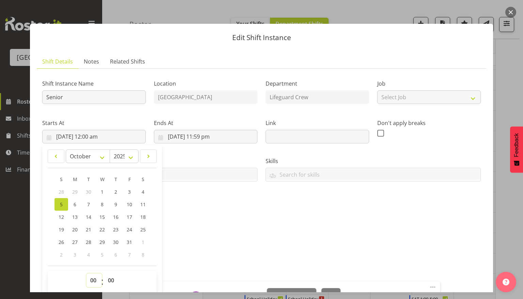
click at [94, 279] on select "00 01 02 03 04 05 06 07 08 09 10 11 12 13 14 15 16 17 18 19 20 21 22 23" at bounding box center [93, 281] width 15 height 14
select select "13"
click at [86, 274] on select "00 01 02 03 04 05 06 07 08 09 10 11 12 13 14 15 16 17 18 19 20 21 22 23" at bounding box center [93, 281] width 15 height 14
type input "5/10/2025, 1:00 pm"
click at [111, 280] on select "00 01 02 03 04 05 06 07 08 09 10 11 12 13 14 15 16 17 18 19 20 21 22 23 24 25 2…" at bounding box center [111, 281] width 15 height 14
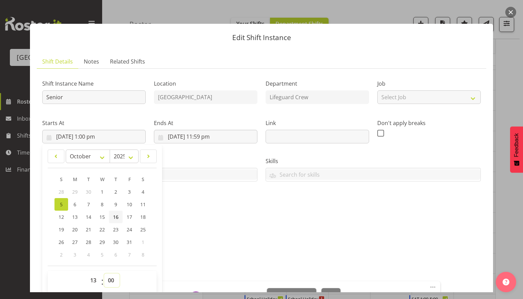
select select "30"
click at [104, 274] on select "00 01 02 03 04 05 06 07 08 09 10 11 12 13 14 15 16 17 18 19 20 21 22 23 24 25 2…" at bounding box center [111, 281] width 15 height 14
type input "5/10/2025, 1:30 pm"
click at [207, 146] on div "Ends At 5/10/2025, 11:59 pm January February March April May June July August S…" at bounding box center [206, 129] width 112 height 38
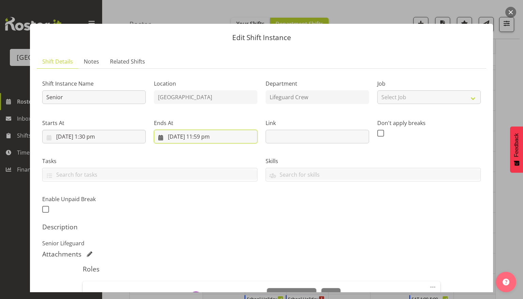
click at [209, 140] on input "5/10/2025, 11:59 pm" at bounding box center [205, 137] width 103 height 14
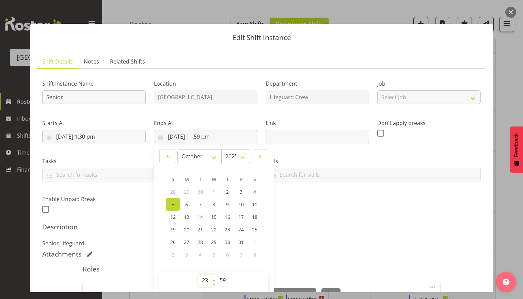
click at [199, 279] on select "00 01 02 03 04 05 06 07 08 09 10 11 12 13 14 15 16 17 18 19 20 21 22 23" at bounding box center [205, 281] width 15 height 14
select select "18"
click at [198, 274] on select "00 01 02 03 04 05 06 07 08 09 10 11 12 13 14 15 16 17 18 19 20 21 22 23" at bounding box center [205, 281] width 15 height 14
type input "5/10/2025, 6:59 pm"
click at [221, 280] on select "00 01 02 03 04 05 06 07 08 09 10 11 12 13 14 15 16 17 18 19 20 21 22 23 24 25 2…" at bounding box center [223, 281] width 15 height 14
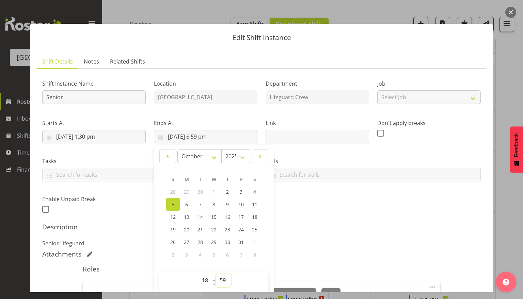
select select "30"
click at [216, 274] on select "00 01 02 03 04 05 06 07 08 09 10 11 12 13 14 15 16 17 18 19 20 21 22 23 24 25 2…" at bounding box center [223, 281] width 15 height 14
type input "5/10/2025, 6:30 pm"
click at [411, 252] on div "Attachments" at bounding box center [261, 254] width 438 height 8
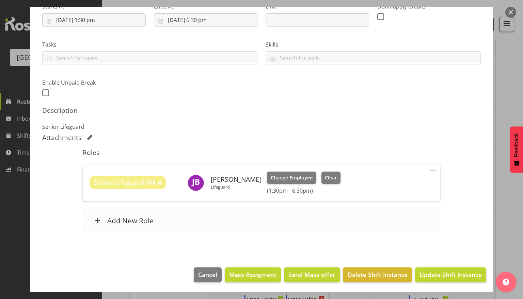
scroll to position [0, 0]
click at [444, 276] on span "Update Shift Instance" at bounding box center [450, 275] width 62 height 9
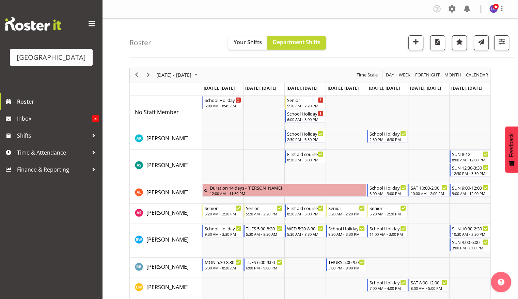
drag, startPoint x: 141, startPoint y: 79, endPoint x: 136, endPoint y: 76, distance: 5.3
click at [141, 79] on div "previous period" at bounding box center [137, 75] width 12 height 14
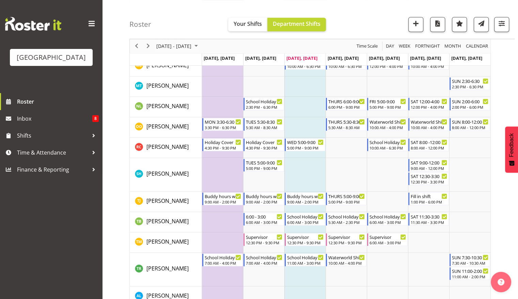
scroll to position [660, 0]
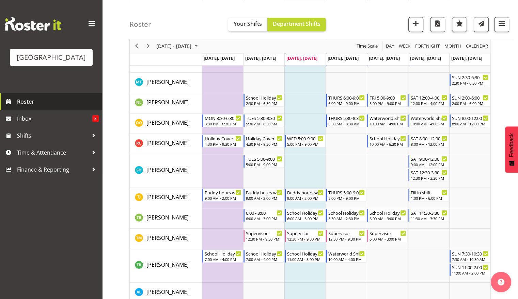
click at [52, 98] on span "Roster" at bounding box center [58, 102] width 82 height 10
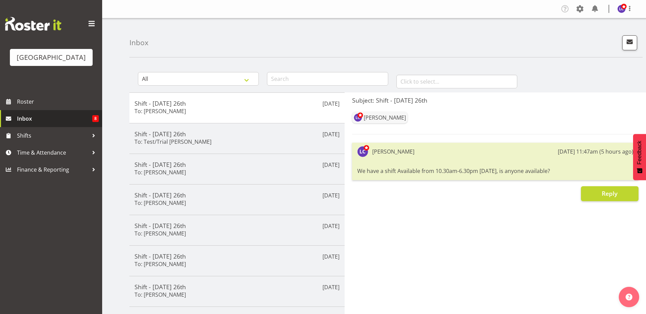
click at [83, 119] on span "Inbox" at bounding box center [54, 119] width 75 height 10
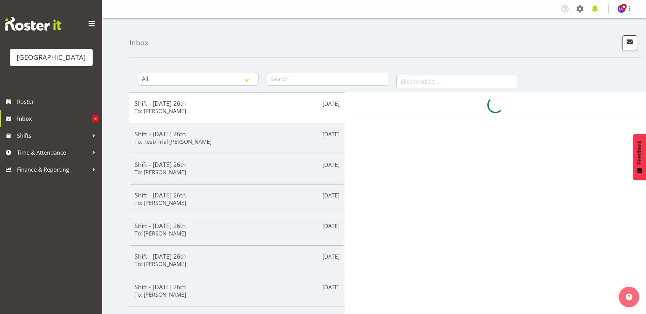
click at [593, 5] on span at bounding box center [594, 8] width 11 height 11
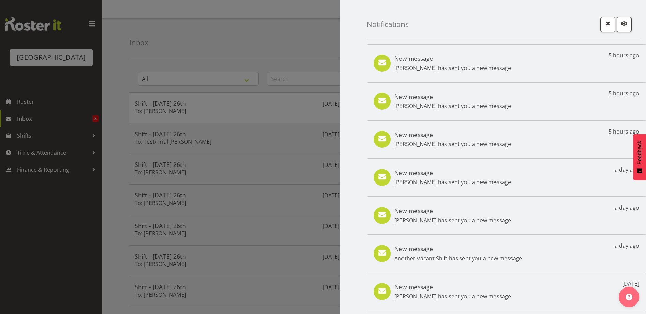
click at [250, 56] on div at bounding box center [323, 157] width 646 height 314
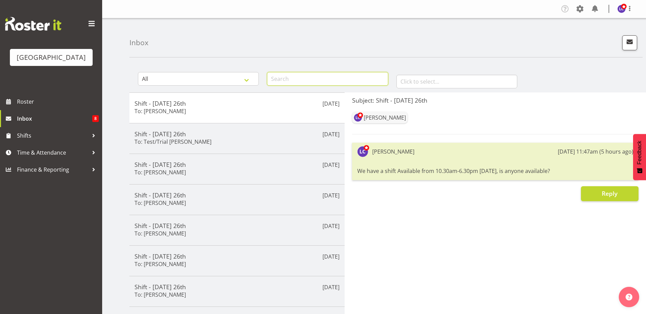
click at [284, 82] on input "text" at bounding box center [327, 79] width 121 height 14
click at [631, 40] on span "button" at bounding box center [629, 41] width 9 height 9
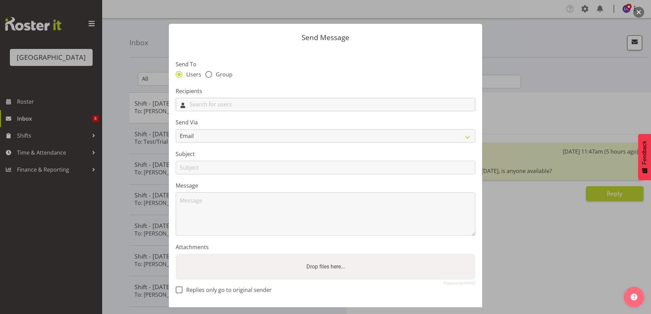
click at [295, 107] on input "text" at bounding box center [325, 104] width 299 height 11
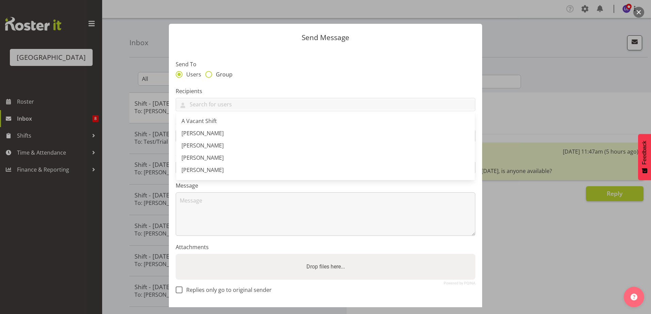
click at [226, 75] on span "Group" at bounding box center [222, 74] width 20 height 7
click at [210, 75] on input "Group" at bounding box center [207, 74] width 4 height 4
radio input "true"
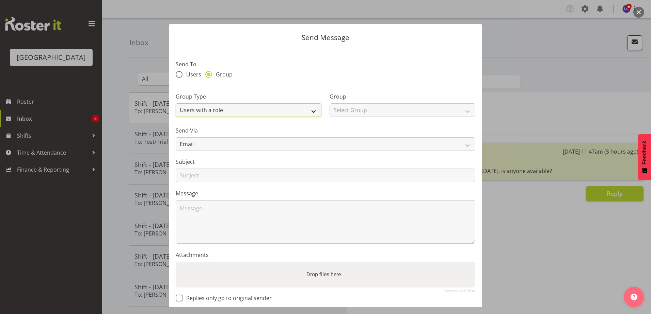
click at [214, 112] on select "Users with a role Users with a skill Primary users in a location All users in a…" at bounding box center [249, 110] width 146 height 14
select select "all_department"
click at [176, 103] on select "Users with a role Users with a skill Primary users in a location All users in a…" at bounding box center [249, 110] width 146 height 14
click at [340, 112] on select "Select Group Cleaning Crew Customer Services Crew Lifeguard Crew Maintenance Cr…" at bounding box center [402, 110] width 146 height 14
select select "114"
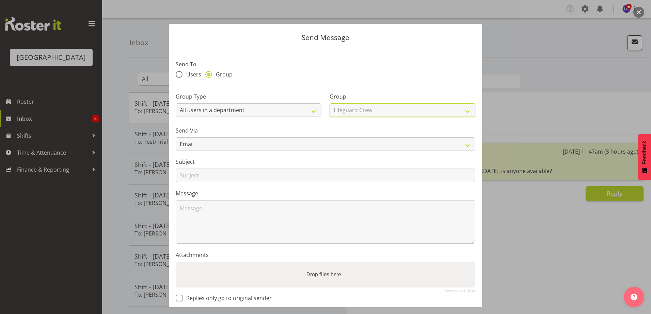
click at [329, 103] on select "Select Group Cleaning Crew Customer Services Crew Lifeguard Crew Maintenance Cr…" at bounding box center [402, 110] width 146 height 14
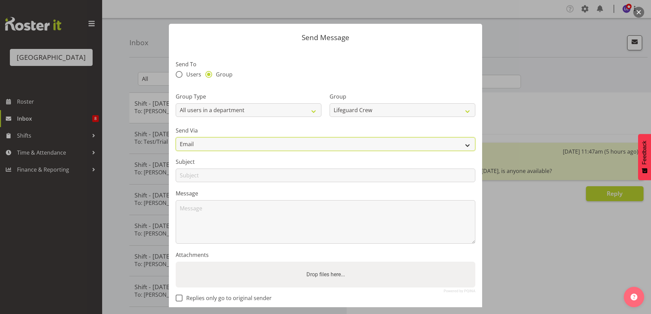
click at [283, 140] on select "Email SMS" at bounding box center [325, 144] width 299 height 14
select select "sms"
click at [176, 137] on select "Email SMS" at bounding box center [325, 144] width 299 height 14
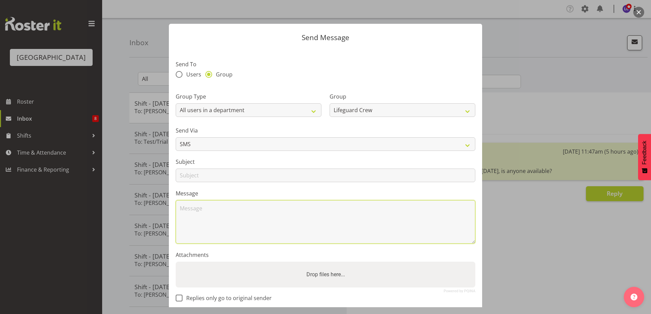
click at [244, 210] on textarea at bounding box center [325, 222] width 299 height 44
type textarea "Hey I have two shifts available next week [DATE] - 5.20am-2.20pm and 6.00am-3.0…"
click at [215, 229] on textarea "Hey I have two shifts available next week [DATE] - 5.20am-2.20pm and 6.00am-3.0…" at bounding box center [325, 222] width 299 height 44
drag, startPoint x: 212, startPoint y: 221, endPoint x: 160, endPoint y: 205, distance: 54.6
click at [160, 205] on div "Send Message Send To Users Group Group Type Users with a role Users with a skil…" at bounding box center [325, 157] width 651 height 314
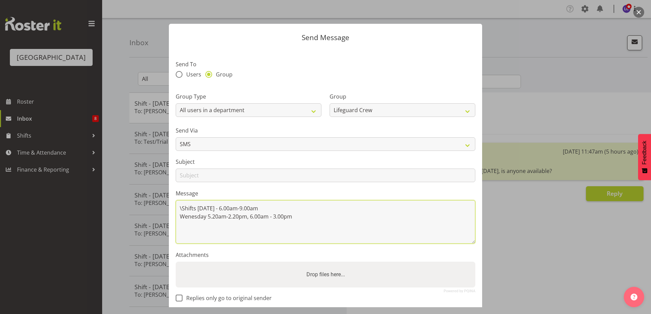
scroll to position [2, 0]
click at [216, 223] on textarea "\Shifts [DATE] - 6.00am-9.00am Wenesday 5.20am-2.20pm, 6.00am - 3.00pm" at bounding box center [325, 222] width 299 height 44
click at [191, 236] on textarea "\Shifts [DATE] - 6.00am-9.00am Wenesday 5.20am-2.20pm, 6.00am - 3.00pm" at bounding box center [325, 222] width 299 height 44
click at [246, 223] on textarea "\Shifts [DATE] - 6.00am-9.00am Wenesday 5.20am-2.20pm, 6.00am - 3.00pm" at bounding box center [325, 222] width 299 height 44
click at [319, 234] on textarea "\Shifts [DATE] - 6.00am-9.00am, 9.00am-1.00pm [DATE] 5.20am-2.20pm, 6.00am - 3.…" at bounding box center [325, 222] width 299 height 44
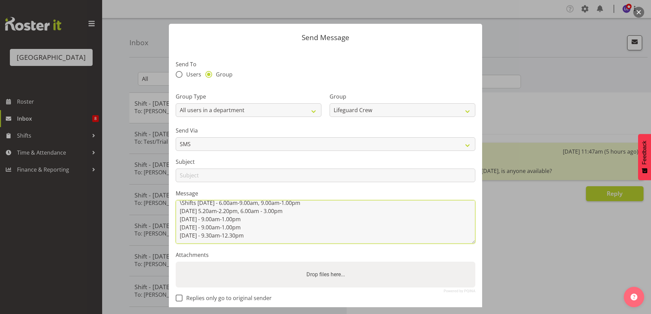
scroll to position [26, 0]
click at [221, 238] on textarea "\Shifts [DATE] - 6.00am-9.00am, 9.00am-1.00pm [DATE] 5.20am-2.20pm, 6.00am - 3.…" at bounding box center [325, 222] width 299 height 44
click at [234, 240] on textarea "\Shifts [DATE] - 6.00am-9.00am, 9.00am-1.00pm [DATE] 5.20am-2.20pm, 6.00am - 3.…" at bounding box center [325, 222] width 299 height 44
click at [235, 232] on textarea "\Shifts [DATE] - 6.00am-9.00am, 9.00am-1.00pm [DATE] 5.20am-2.20pm, 6.00am - 3.…" at bounding box center [325, 222] width 299 height 44
click at [233, 233] on textarea "\Shifts [DATE] - 6.00am-9.00am, 9.00am-1.00pm [DATE] 5.20am-2.20pm, 6.00am - 3.…" at bounding box center [325, 222] width 299 height 44
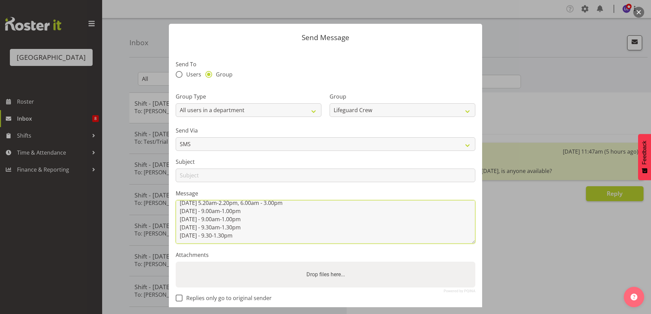
click at [260, 233] on textarea "\Shifts [DATE] - 6.00am-9.00am, 9.00am-1.00pm [DATE] 5.20am-2.20pm, 6.00am - 3.…" at bounding box center [325, 222] width 299 height 44
click at [282, 237] on textarea "\Shifts [DATE] - 6.00am-9.00am, 9.00am-1.00pm [DATE] 5.20am-2.20pm, 6.00am - 3.…" at bounding box center [325, 222] width 299 height 44
type textarea "\Shifts [DATE] - 6.00am-9.00am, 9.00am-1.00pm [DATE] 5.20am-2.20pm, 6.00am - 3.…"
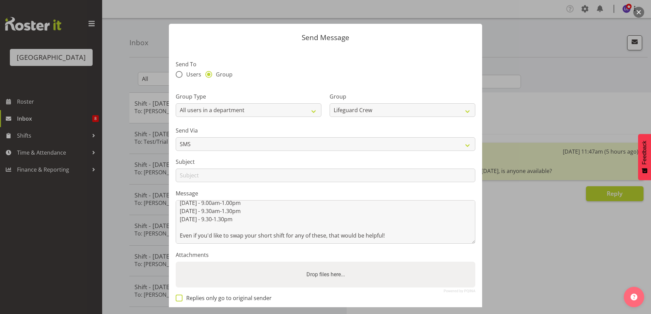
click at [225, 297] on span "Replies only go to original sender" at bounding box center [226, 298] width 89 height 7
click at [180, 297] on input "Replies only go to original sender" at bounding box center [178, 298] width 4 height 4
checkbox input "true"
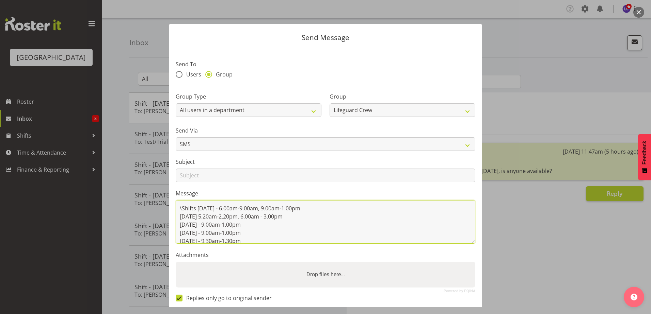
click at [183, 208] on textarea "\Shifts [DATE] - 6.00am-9.00am, 9.00am-1.00pm [DATE] 5.20am-2.20pm, 6.00am - 3.…" at bounding box center [325, 222] width 299 height 44
click at [234, 209] on textarea "Shifts [DATE] - 6.00am-9.00am, 9.00am-1.00pm [DATE] 5.20am-2.20pm, 6.00am - 3.0…" at bounding box center [325, 222] width 299 height 44
click at [254, 210] on textarea "Shifts [DATE] - 6.00am-9.00am, 9.00am-1.00pm [DATE] 5.20am-2.20pm, 6.00am - 3.0…" at bounding box center [325, 222] width 299 height 44
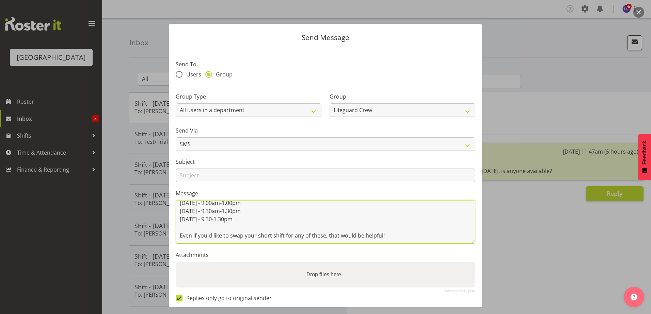
type textarea "Shifts next week [DATE] till [DATE] [DATE] - 6.00am-9.00am, 9.00am-1.00pm [DATE…"
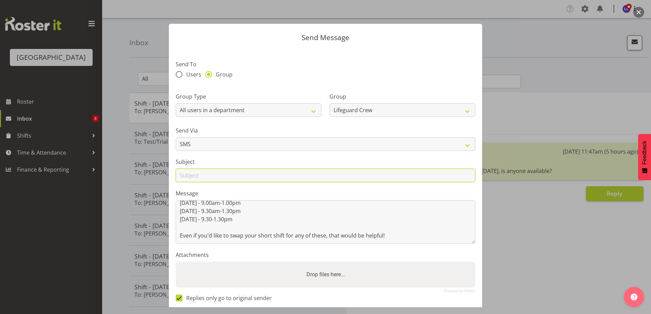
click at [275, 177] on input "text" at bounding box center [325, 176] width 299 height 14
type input "Shifts next week"
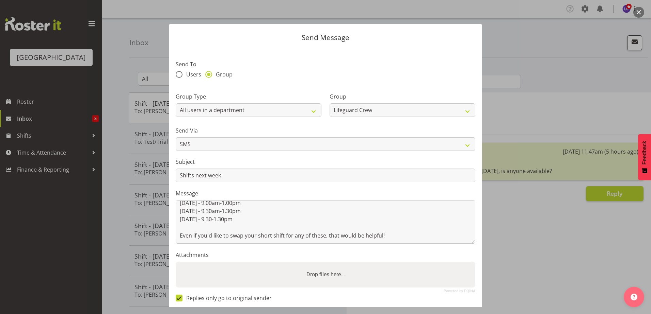
click at [304, 160] on label "Subject" at bounding box center [325, 162] width 299 height 8
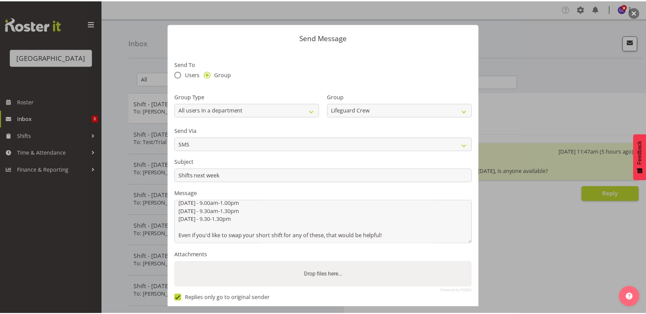
scroll to position [35, 0]
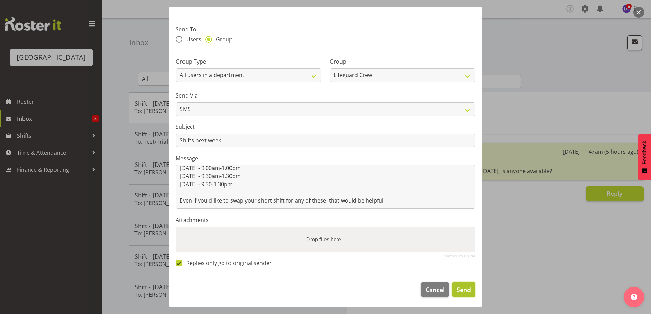
click at [460, 286] on span "Send" at bounding box center [463, 290] width 14 height 9
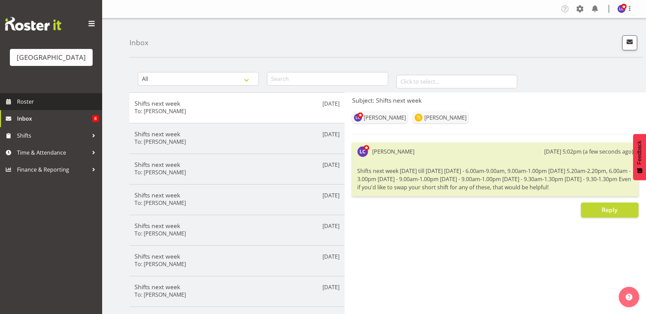
click at [37, 105] on span "Roster" at bounding box center [58, 102] width 82 height 10
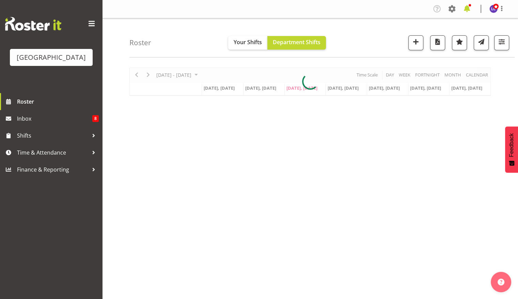
click at [466, 12] on span at bounding box center [466, 8] width 11 height 11
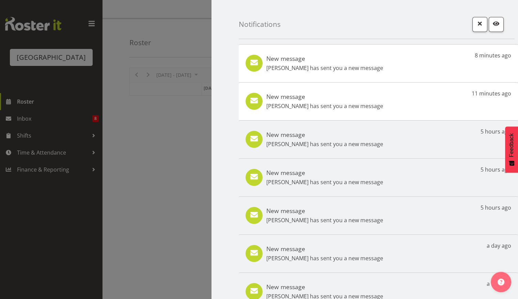
click at [395, 70] on div "New message Tyla Robinson has sent you a new message 8 minutes ago" at bounding box center [378, 63] width 279 height 38
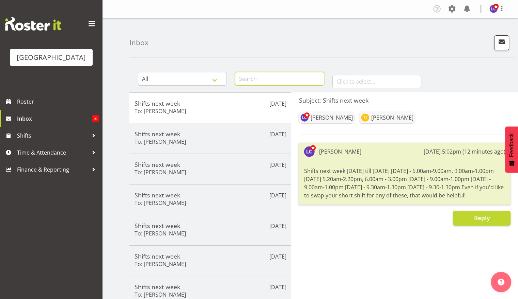
click at [294, 79] on input "text" at bounding box center [279, 79] width 89 height 14
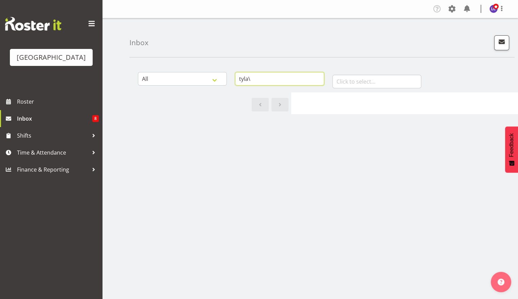
type input "tyla"
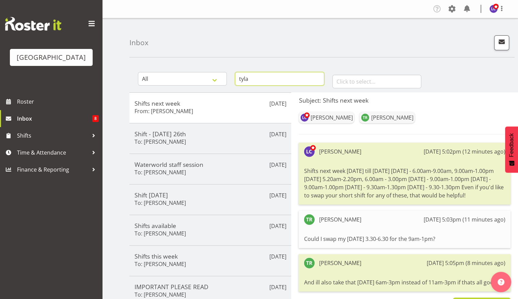
scroll to position [124, 0]
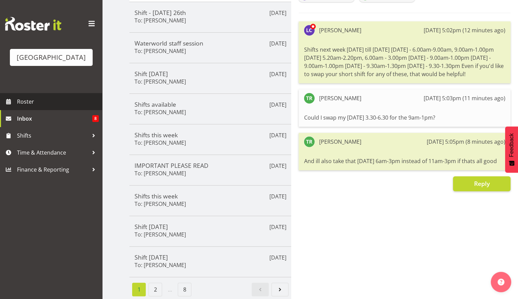
click at [59, 96] on link "Roster" at bounding box center [51, 101] width 102 height 17
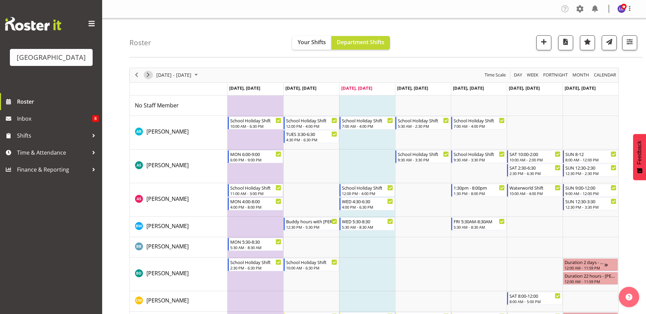
click at [144, 74] on span "Next" at bounding box center [148, 75] width 8 height 9
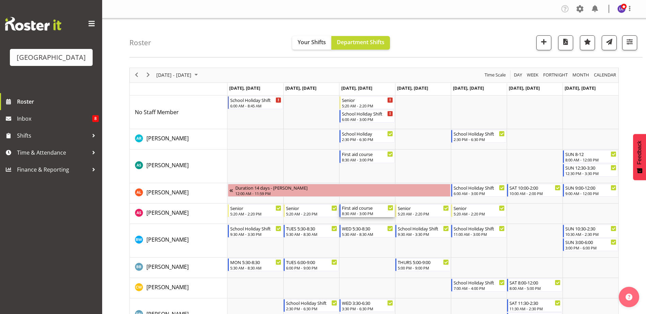
click at [349, 211] on div "First aid course" at bounding box center [367, 208] width 51 height 7
click at [0, 0] on div at bounding box center [0, 0] width 0 height 0
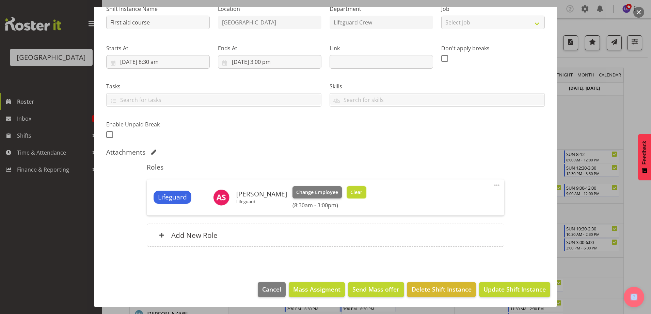
click at [353, 190] on span "Clear" at bounding box center [356, 192] width 12 height 7
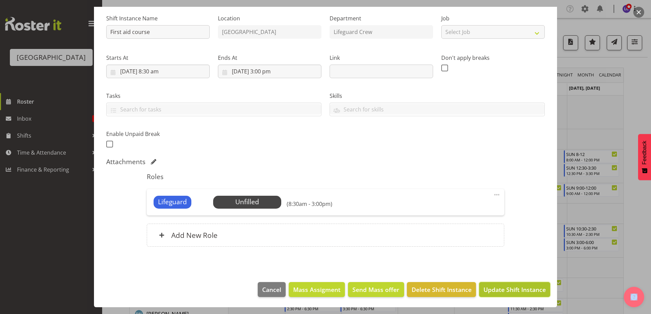
click at [513, 293] on span "Update Shift Instance" at bounding box center [514, 290] width 62 height 9
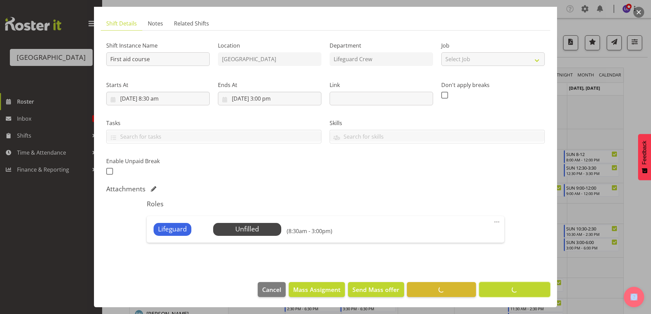
scroll to position [38, 0]
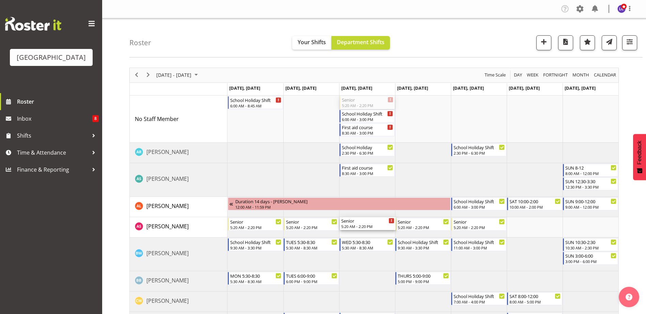
drag, startPoint x: 371, startPoint y: 101, endPoint x: 371, endPoint y: 226, distance: 124.5
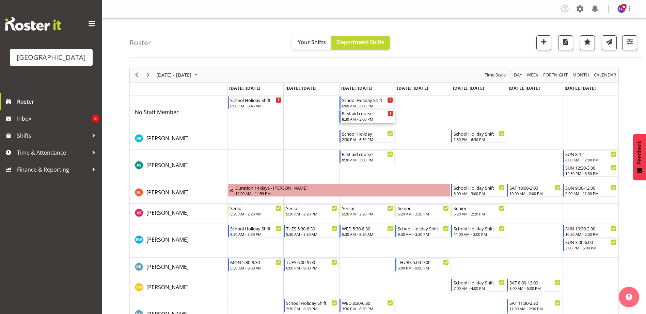
click at [369, 118] on div "8:30 AM - 3:00 PM" at bounding box center [367, 118] width 51 height 5
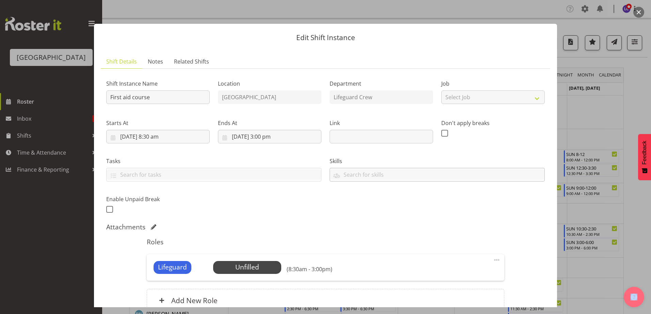
scroll to position [65, 0]
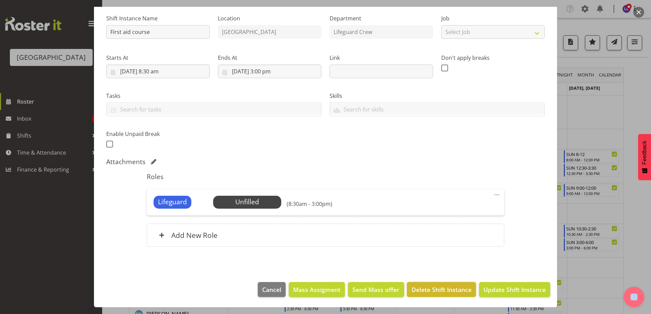
click at [433, 295] on button "Delete Shift Instance" at bounding box center [441, 289] width 69 height 15
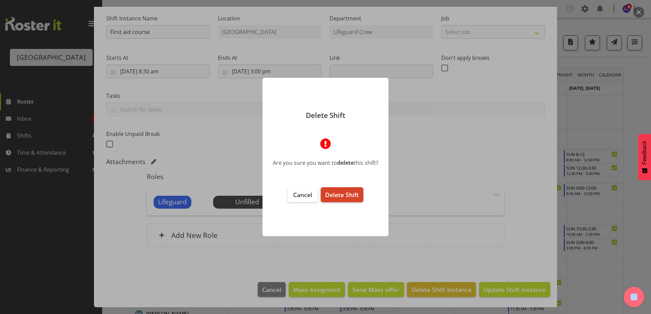
click at [342, 198] on span "Delete Shift" at bounding box center [342, 195] width 34 height 8
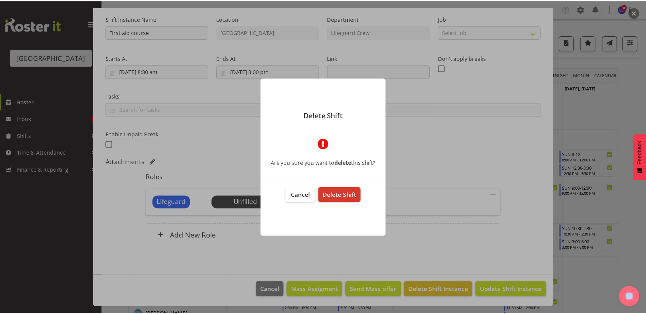
scroll to position [38, 0]
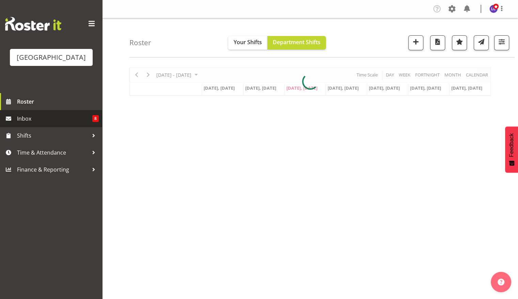
click at [57, 123] on span "Inbox" at bounding box center [54, 119] width 75 height 10
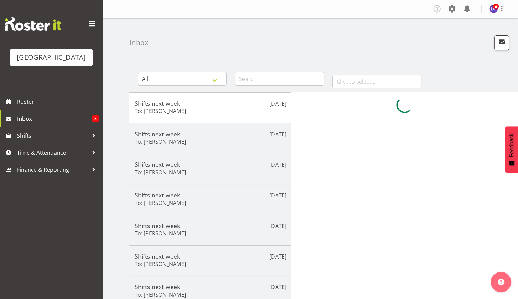
click at [492, 42] on div "Inbox" at bounding box center [321, 37] width 385 height 39
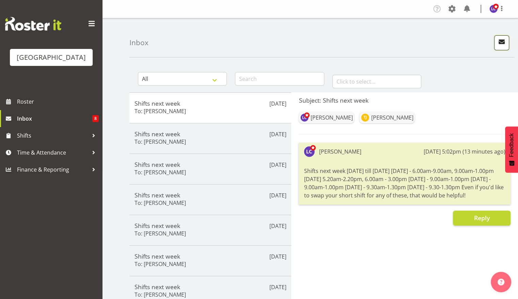
click at [502, 42] on span "button" at bounding box center [501, 41] width 9 height 9
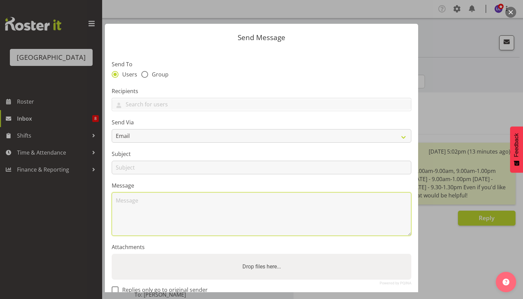
click at [143, 202] on textarea at bounding box center [261, 215] width 299 height 44
click at [141, 232] on textarea "Hey Waterworld goers, The plan is below: Session 1 7.00pm" at bounding box center [261, 215] width 299 height 44
click at [176, 232] on textarea "Hey Waterworld goers, The plan is below: Session 1- 7.00pm" at bounding box center [261, 215] width 299 height 44
click at [166, 225] on textarea "Hey Waterworld goers, The plan is below: Session 1- 7.00pm" at bounding box center [261, 215] width 299 height 44
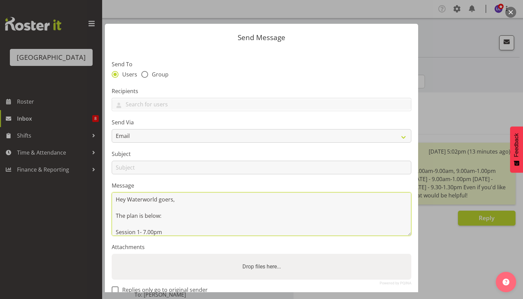
click at [169, 232] on textarea "Hey Waterworld goers, The plan is below: Session 1- 7.00pm" at bounding box center [261, 215] width 299 height 44
click at [154, 218] on textarea "Hey Waterworld goers, The plan is below: Session 1- 7.00pm [PERSON_NAME] [PERSO…" at bounding box center [261, 215] width 299 height 44
click at [158, 212] on textarea "Hey Waterworld goers, The plan is below: Session 1- 7.00pm [PERSON_NAME] [PERSO…" at bounding box center [261, 215] width 299 height 44
click at [159, 210] on textarea "Hey Waterworld goers, The plan is below: Session 1- 7.00pm [PERSON_NAME] [PERSO…" at bounding box center [261, 215] width 299 height 44
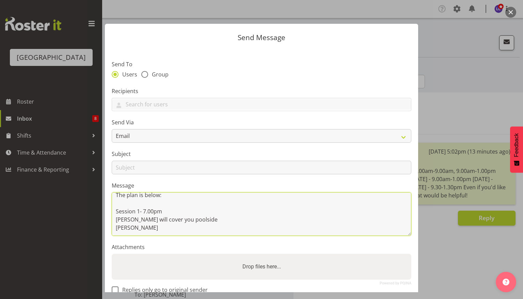
click at [151, 214] on textarea "Hey Waterworld goers, The plan is below: Session 1- 7.00pm [PERSON_NAME] will c…" at bounding box center [261, 215] width 299 height 44
click at [137, 227] on textarea "Hey Waterworld goers, The plan is below: Session 1- 7.00pm [PERSON_NAME] will c…" at bounding box center [261, 215] width 299 height 44
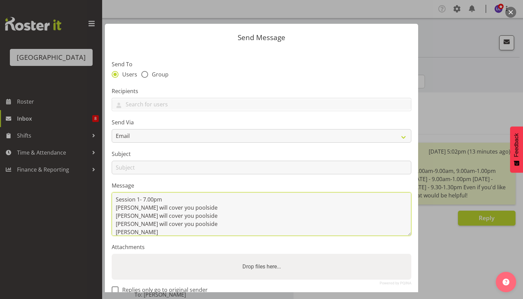
click at [139, 232] on textarea "Hey Waterworld goers, The plan is below: Session 1- 7.00pm [PERSON_NAME] will c…" at bounding box center [261, 215] width 299 height 44
click at [129, 208] on textarea "Hey Waterworld goers, The plan is below: Session 1- 7.00pm [PERSON_NAME] will c…" at bounding box center [261, 215] width 299 height 44
click at [133, 213] on textarea "Hey Waterworld goers, The plan is below: Session 1- 7.00pm [PERSON_NAME] on inf…" at bounding box center [261, 215] width 299 height 44
click at [129, 227] on textarea "Hey Waterworld goers, The plan is below: Session 1- 7.00pm [PERSON_NAME] on inf…" at bounding box center [261, 215] width 299 height 44
click at [133, 232] on textarea "Hey Waterworld goers, The plan is below: Session 1- 7.00pm Noah on inflatable -…" at bounding box center [261, 215] width 299 height 44
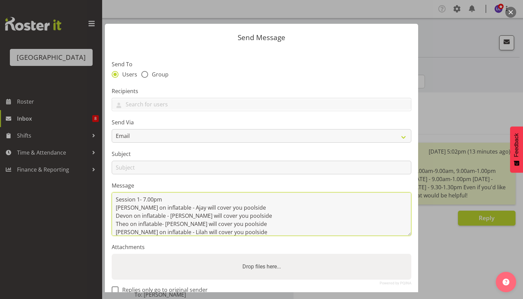
click at [270, 230] on textarea "Hey Waterworld goers, The plan is below: Session 1- 7.00pm Noah on inflatable -…" at bounding box center [261, 215] width 299 height 44
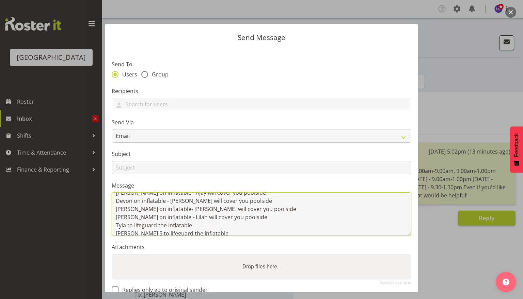
scroll to position [53, 0]
click at [184, 212] on textarea "Hey Waterworld goers, The plan is below: Session 1- 7.00pm Noah on inflatable -…" at bounding box center [261, 215] width 299 height 44
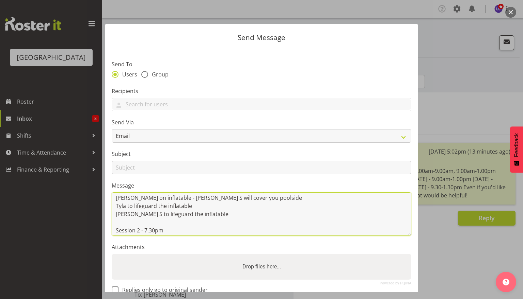
drag, startPoint x: 130, startPoint y: 228, endPoint x: 116, endPoint y: 231, distance: 14.6
click at [116, 231] on textarea "Hey Waterworld goers, The plan is below: Session 1- 7.00pm Noah on inflatable -…" at bounding box center [261, 215] width 299 height 44
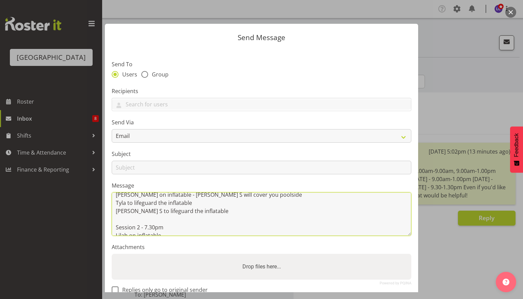
click at [127, 217] on textarea "Hey Waterworld goers, The plan is below: Session 1- 7.00pm Noah on inflatable -…" at bounding box center [261, 215] width 299 height 44
click at [129, 211] on textarea "Hey Waterworld goers, The plan is below: Session 1- 7.00pm Noah on inflatable -…" at bounding box center [261, 215] width 299 height 44
click at [131, 211] on textarea "Hey Waterworld goers, The plan is below: Session 1- 7.00pm Noah on inflatable -…" at bounding box center [261, 215] width 299 height 44
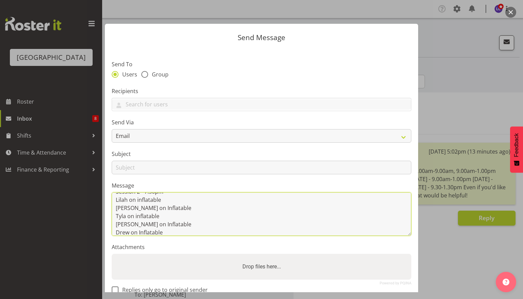
scroll to position [112, 0]
click at [209, 227] on textarea "Hey Waterworld goers, The plan is below: Session 1- 7.00pm Noah on inflatable -…" at bounding box center [261, 215] width 299 height 44
click at [205, 225] on textarea "Hey Waterworld goers, The plan is below: Session 1- 7.00pm Noah on inflatable -…" at bounding box center [261, 215] width 299 height 44
drag, startPoint x: 131, startPoint y: 227, endPoint x: 134, endPoint y: 230, distance: 4.1
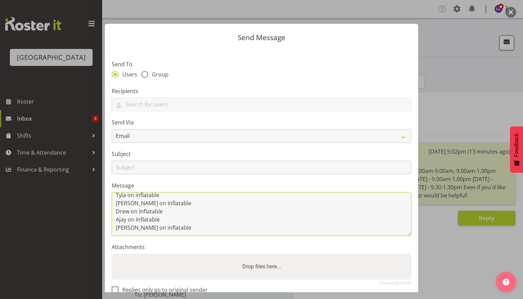
click at [170, 231] on textarea "Hey Waterworld goers, The plan is below: Session 1- 7.00pm Noah on inflatable -…" at bounding box center [261, 215] width 299 height 44
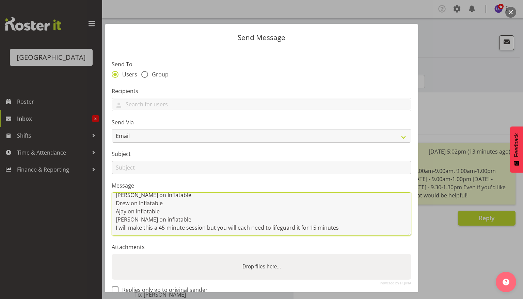
click at [365, 229] on textarea "Hey Waterworld goers, The plan is below: Session 1- 7.00pm Noah on inflatable -…" at bounding box center [261, 215] width 299 height 44
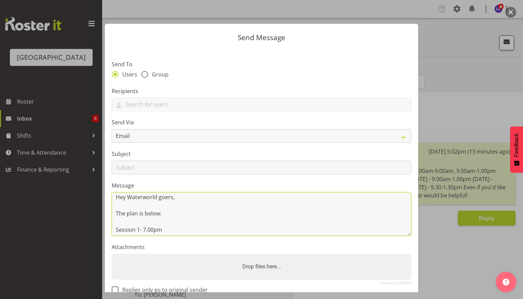
scroll to position [0, 0]
type textarea "Hey Waterworld goers, The plan is below: Session 1- 7.00pm Noah on inflatable -…"
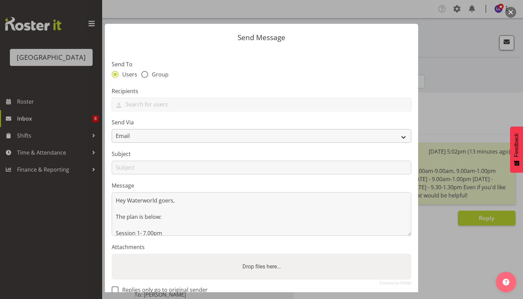
click at [207, 127] on label "Send Via" at bounding box center [261, 122] width 299 height 8
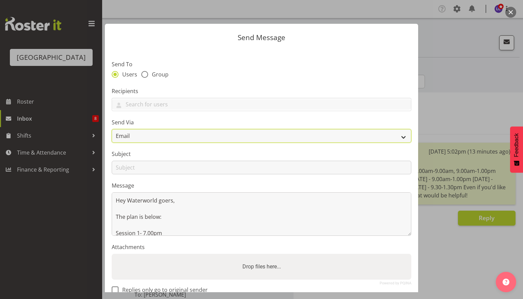
click at [205, 134] on select "Email SMS" at bounding box center [261, 136] width 299 height 14
select select "sms"
click at [112, 129] on select "Email SMS" at bounding box center [261, 136] width 299 height 14
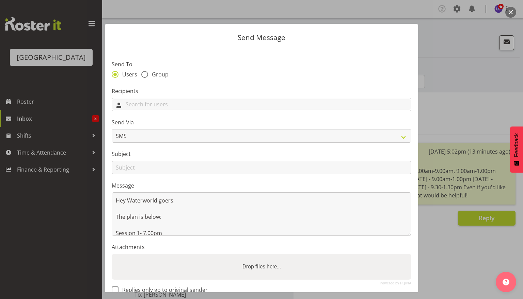
click at [214, 108] on input "text" at bounding box center [261, 104] width 299 height 11
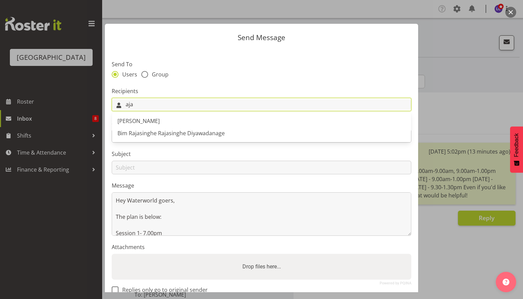
type input "ajay"
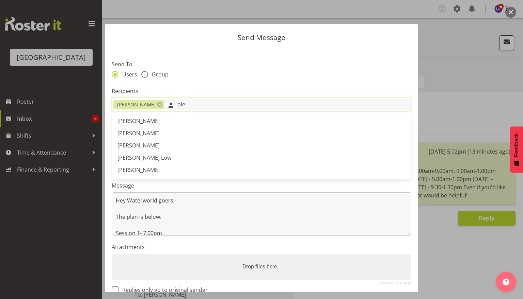
type input "alex"
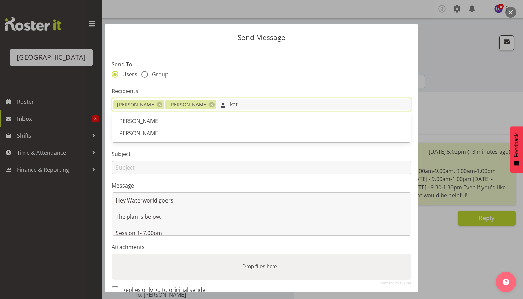
type input "kate"
type input "drew"
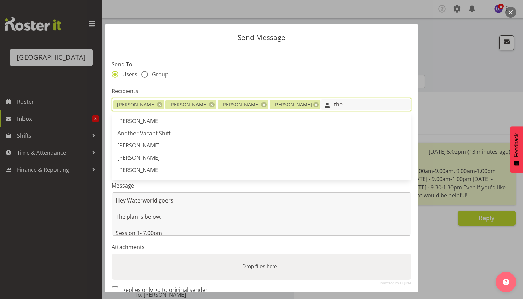
type input "theo"
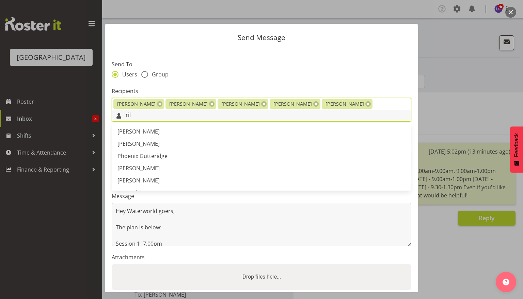
type input "rile"
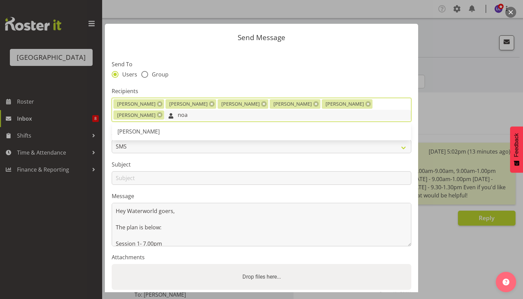
type input "noah"
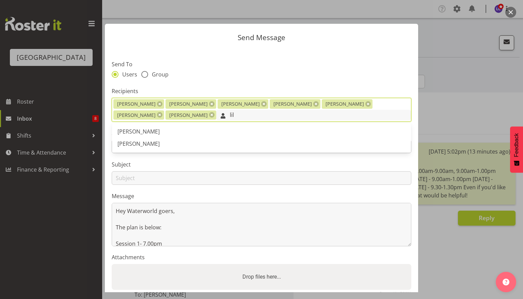
type input "lila"
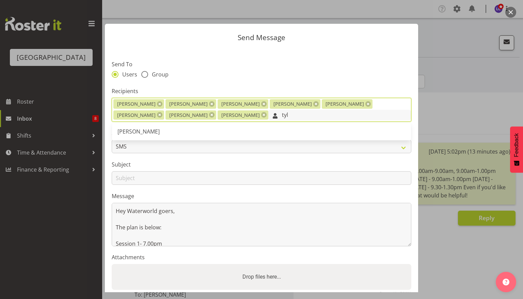
type input "tyla"
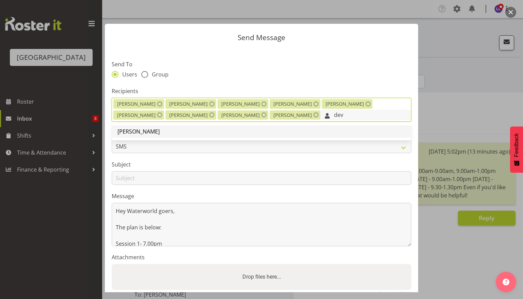
type input "dev"
click at [210, 130] on link "[PERSON_NAME]" at bounding box center [261, 132] width 299 height 12
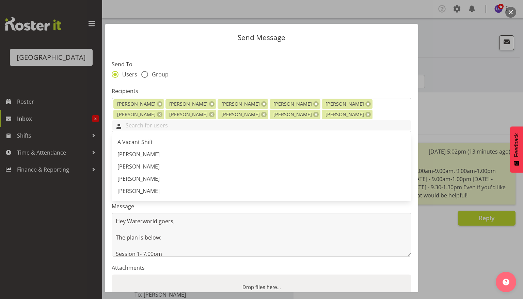
click at [307, 120] on input "text" at bounding box center [261, 125] width 299 height 11
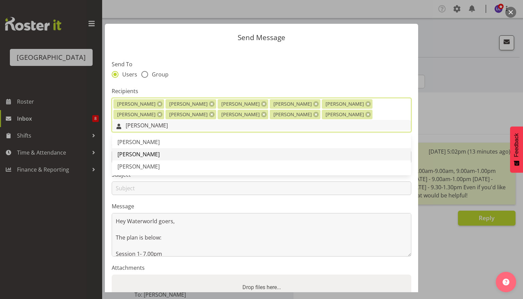
type input "thom"
click at [160, 151] on span "[PERSON_NAME]" at bounding box center [138, 154] width 42 height 7
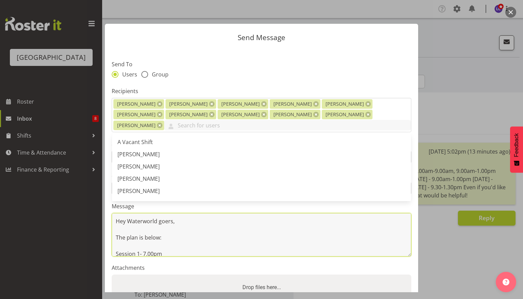
click at [216, 222] on textarea "Hey Waterworld goers, The plan is below: Session 1- 7.00pm Noah on inflatable -…" at bounding box center [261, 235] width 299 height 44
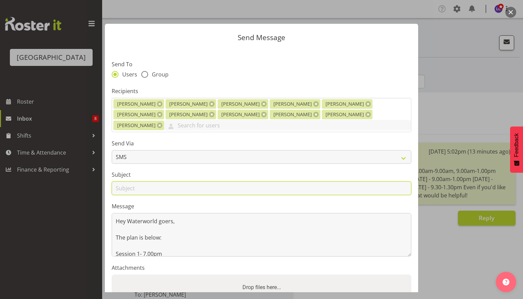
click at [220, 182] on input "text" at bounding box center [261, 189] width 299 height 14
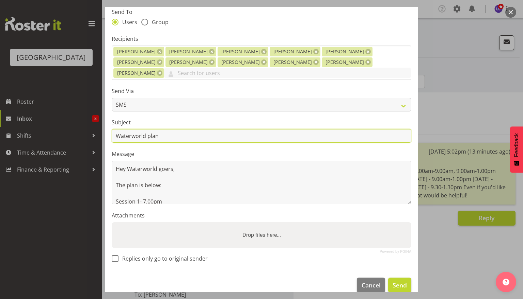
type input "Waterworld plan"
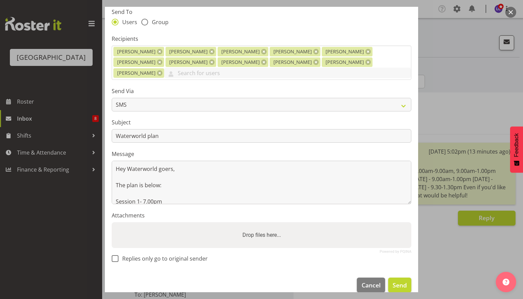
click at [178, 242] on section "Send To Users Group Recipients Ajay Smith Alex Sansom Kate Meulenbroek Drew Nie…" at bounding box center [261, 134] width 313 height 276
click at [177, 256] on div "Replies only go to original sender" at bounding box center [261, 260] width 299 height 9
click at [178, 256] on span "Replies only go to original sender" at bounding box center [162, 259] width 89 height 7
click at [116, 257] on input "Replies only go to original sender" at bounding box center [114, 259] width 4 height 4
checkbox input "true"
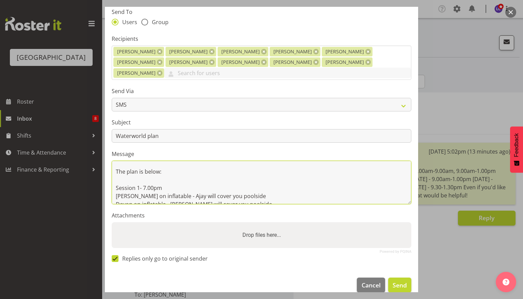
scroll to position [27, 0]
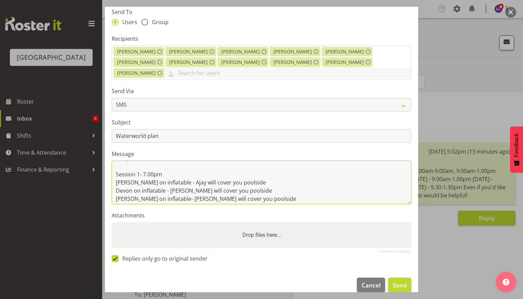
click at [173, 165] on textarea "Hey Waterworld goers, The plan is below: Session 1- 7.00pm Noah on inflatable -…" at bounding box center [261, 183] width 299 height 44
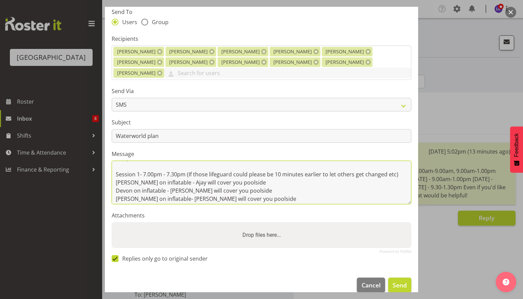
click at [266, 182] on textarea "Hey Waterworld goers, The plan is below: Session 1- 7.00pm - 7.30pm (If those l…" at bounding box center [261, 183] width 299 height 44
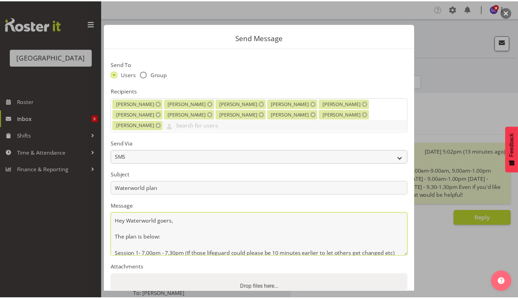
scroll to position [52, 0]
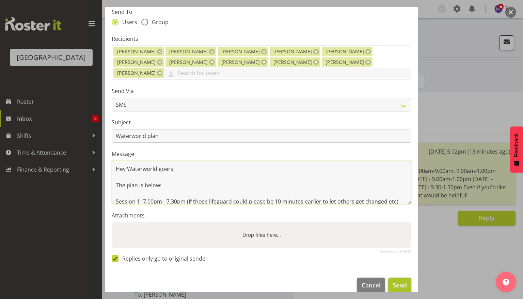
type textarea "Hey Waterworld goers, The plan is below: Session 1- 7.00pm - 7.30pm (If those l…"
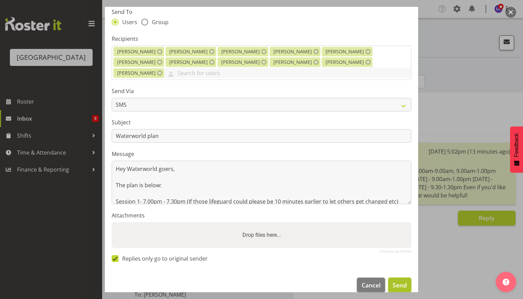
click at [396, 281] on span "Send" at bounding box center [399, 285] width 14 height 9
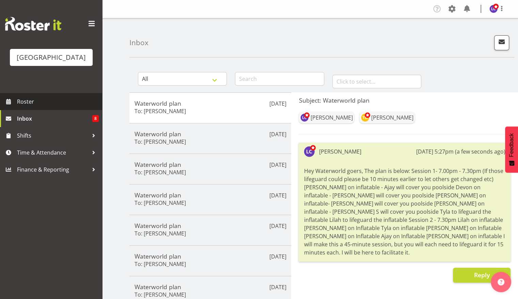
click at [53, 101] on span "Roster" at bounding box center [58, 102] width 82 height 10
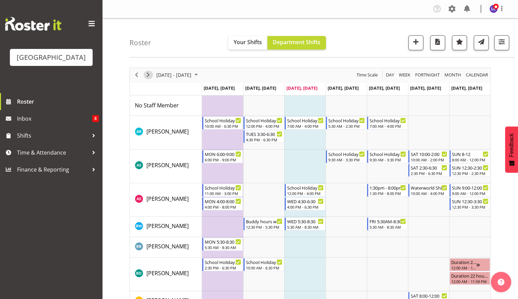
click at [147, 76] on span "Next" at bounding box center [148, 75] width 8 height 9
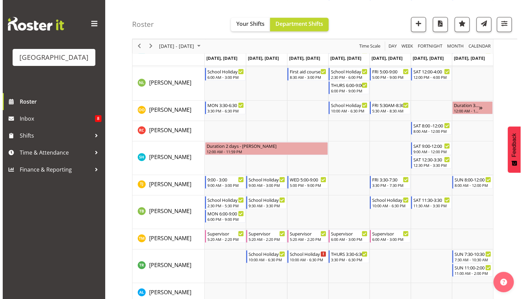
scroll to position [637, 0]
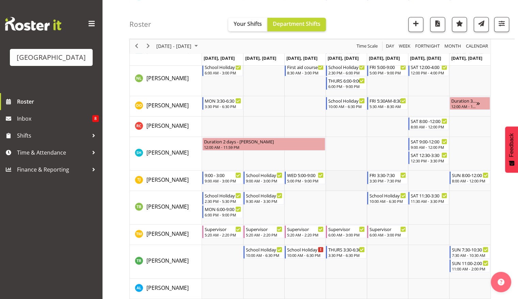
click at [345, 175] on td "Timeline Week of October 1, 2025" at bounding box center [345, 181] width 41 height 20
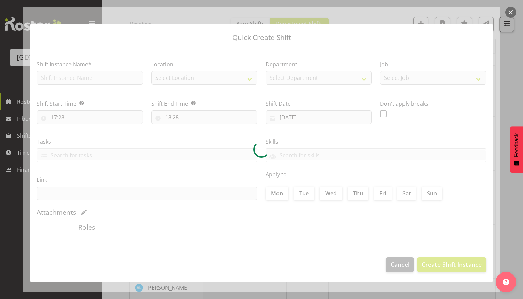
type input "[DATE]"
checkbox input "true"
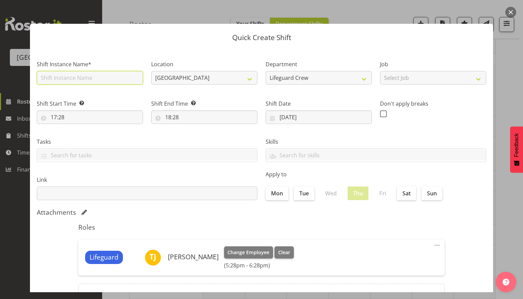
click at [113, 78] on input "text" at bounding box center [90, 78] width 106 height 14
type input "Fill in shift"
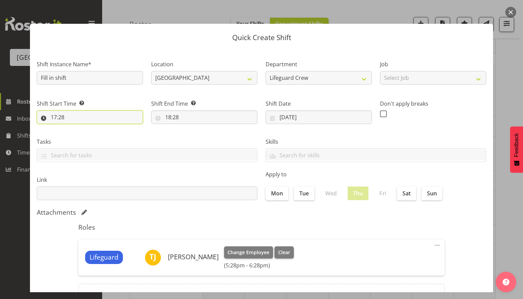
click at [79, 120] on input "17:28" at bounding box center [90, 118] width 106 height 14
click at [84, 142] on select "00 01 02 03 04 05 06 07 08 09 10 11 12 13 14 15 16 17 18 19 20 21 22 23" at bounding box center [83, 135] width 15 height 14
select select "9"
click at [76, 128] on select "00 01 02 03 04 05 06 07 08 09 10 11 12 13 14 15 16 17 18 19 20 21 22 23" at bounding box center [83, 135] width 15 height 14
type input "09:28"
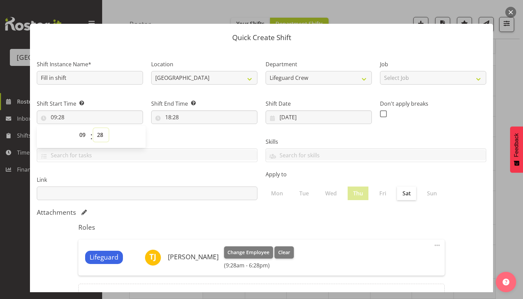
click at [102, 138] on select "00 01 02 03 04 05 06 07 08 09 10 11 12 13 14 15 16 17 18 19 20 21 22 23 24 25 2…" at bounding box center [100, 135] width 15 height 14
select select "0"
click at [93, 128] on select "00 01 02 03 04 05 06 07 08 09 10 11 12 13 14 15 16 17 18 19 20 21 22 23 24 25 2…" at bounding box center [100, 135] width 15 height 14
type input "09:00"
click at [165, 119] on input "18:28" at bounding box center [204, 118] width 106 height 14
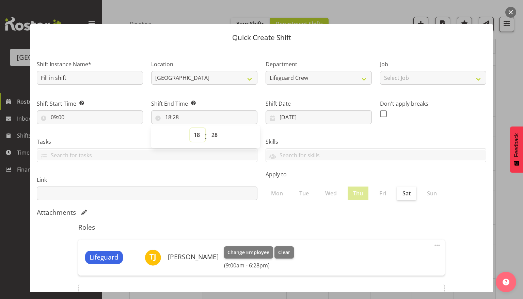
click at [192, 137] on select "00 01 02 03 04 05 06 07 08 09 10 11 12 13 14 15 16 17 18 19 20 21 22 23" at bounding box center [197, 135] width 15 height 14
select select "13"
click at [190, 128] on select "00 01 02 03 04 05 06 07 08 09 10 11 12 13 14 15 16 17 18 19 20 21 22 23" at bounding box center [197, 135] width 15 height 14
type input "13:28"
click at [209, 131] on select "00 01 02 03 04 05 06 07 08 09 10 11 12 13 14 15 16 17 18 19 20 21 22 23 24 25 2…" at bounding box center [215, 135] width 15 height 14
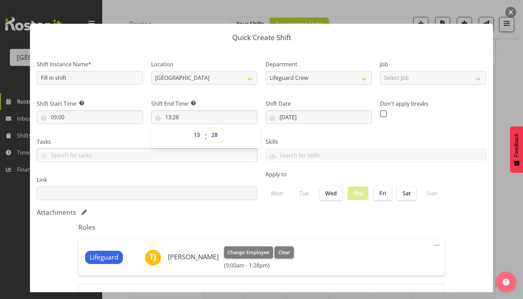
select select "0"
click at [208, 128] on select "00 01 02 03 04 05 06 07 08 09 10 11 12 13 14 15 16 17 18 19 20 21 22 23 24 25 2…" at bounding box center [215, 135] width 15 height 14
type input "13:00"
click at [289, 213] on div "Attachments" at bounding box center [261, 213] width 449 height 8
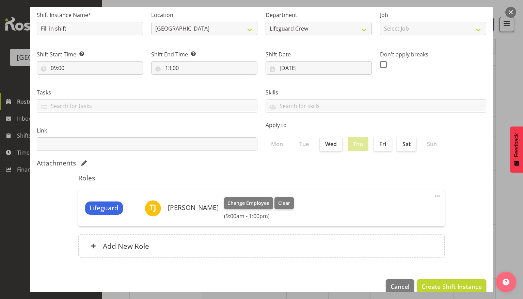
scroll to position [61, 0]
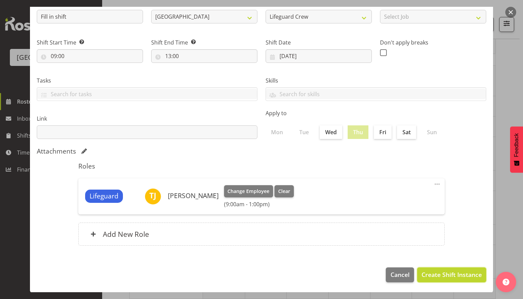
click at [445, 279] on span "Create Shift Instance" at bounding box center [451, 275] width 60 height 9
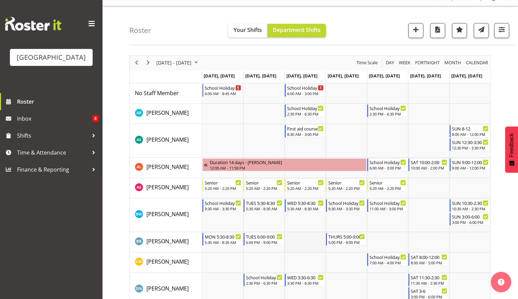
scroll to position [0, 0]
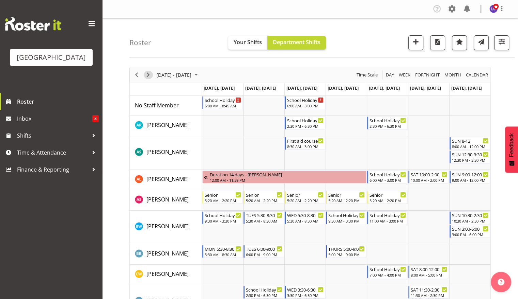
click at [147, 71] on span "Next" at bounding box center [148, 75] width 8 height 9
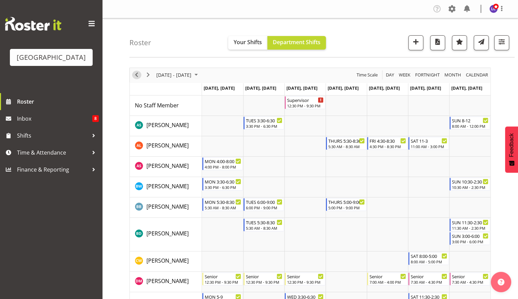
click at [138, 75] on span "Previous" at bounding box center [136, 75] width 8 height 9
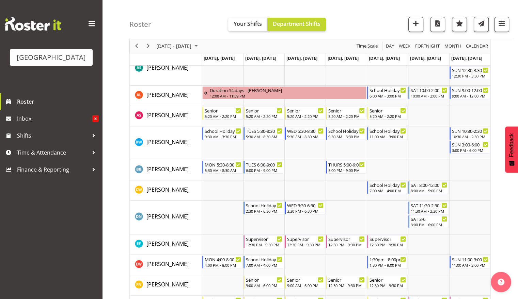
scroll to position [85, 0]
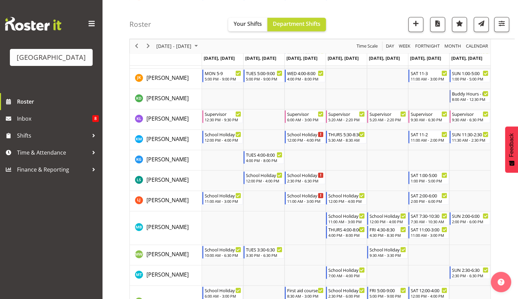
scroll to position [415, 0]
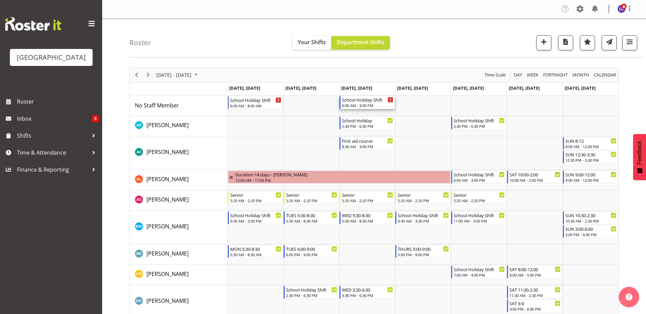
click at [375, 101] on div "School Holiday Shift" at bounding box center [367, 99] width 51 height 7
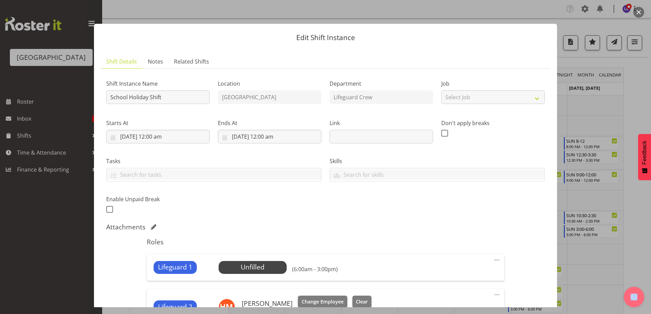
scroll to position [147, 0]
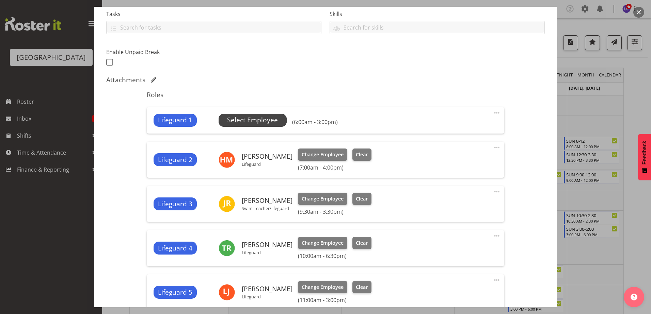
click at [268, 120] on span "Select Employee" at bounding box center [252, 120] width 51 height 10
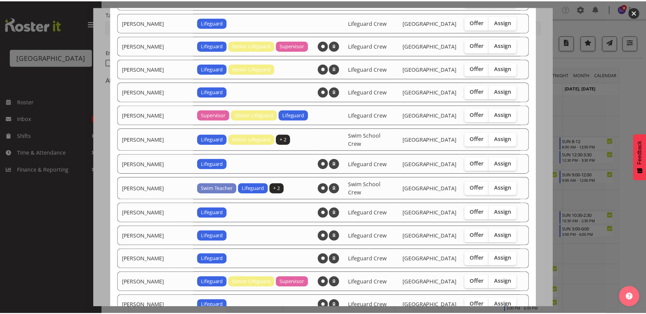
scroll to position [433, 0]
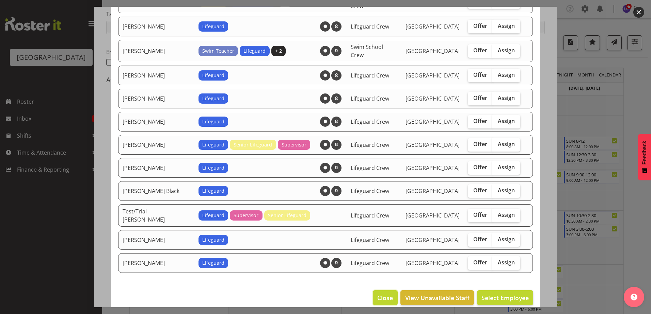
click at [377, 294] on span "Close" at bounding box center [385, 298] width 16 height 9
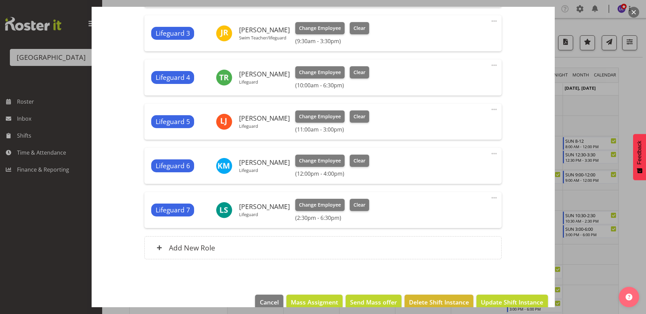
scroll to position [331, 0]
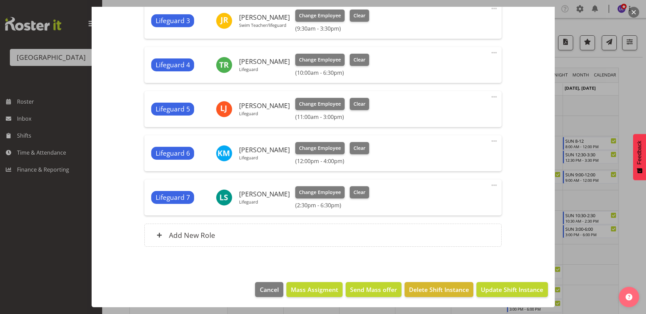
click at [252, 300] on footer "Cancel Mass Assigment Send Mass offer Delete Shift Instance Update Shift Instan…" at bounding box center [323, 292] width 463 height 32
click at [255, 295] on button "Cancel" at bounding box center [269, 289] width 28 height 15
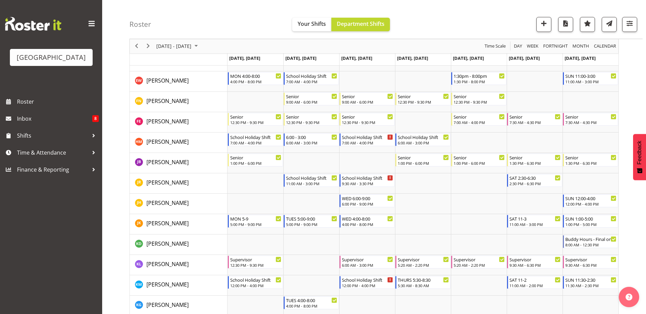
scroll to position [0, 0]
